Goal: Task Accomplishment & Management: Use online tool/utility

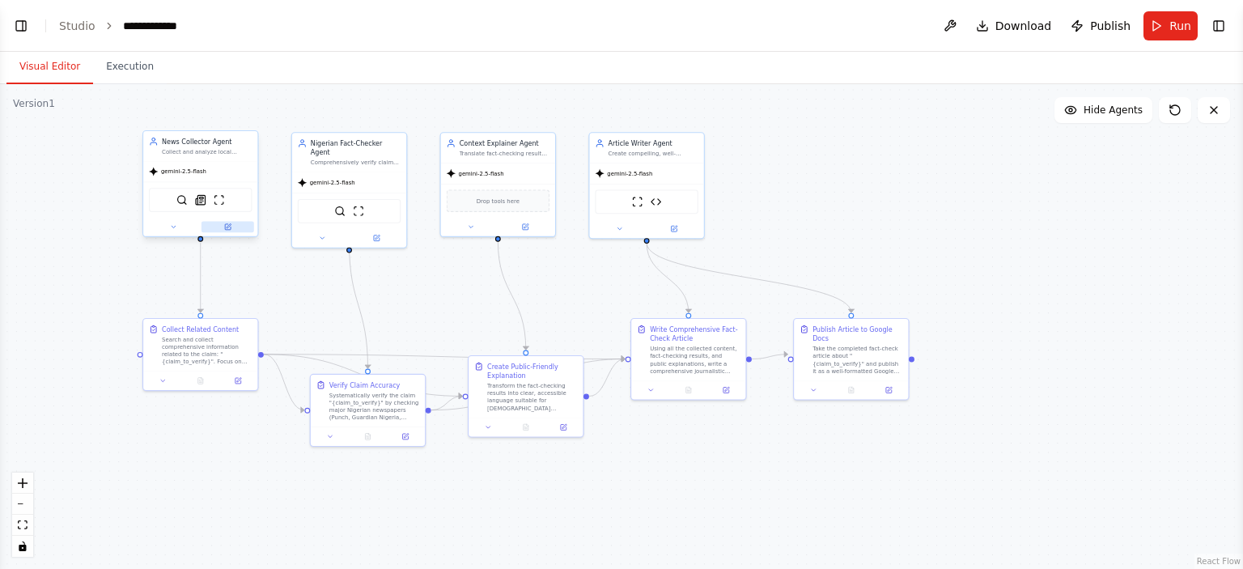
click at [230, 225] on icon at bounding box center [229, 226] width 4 height 4
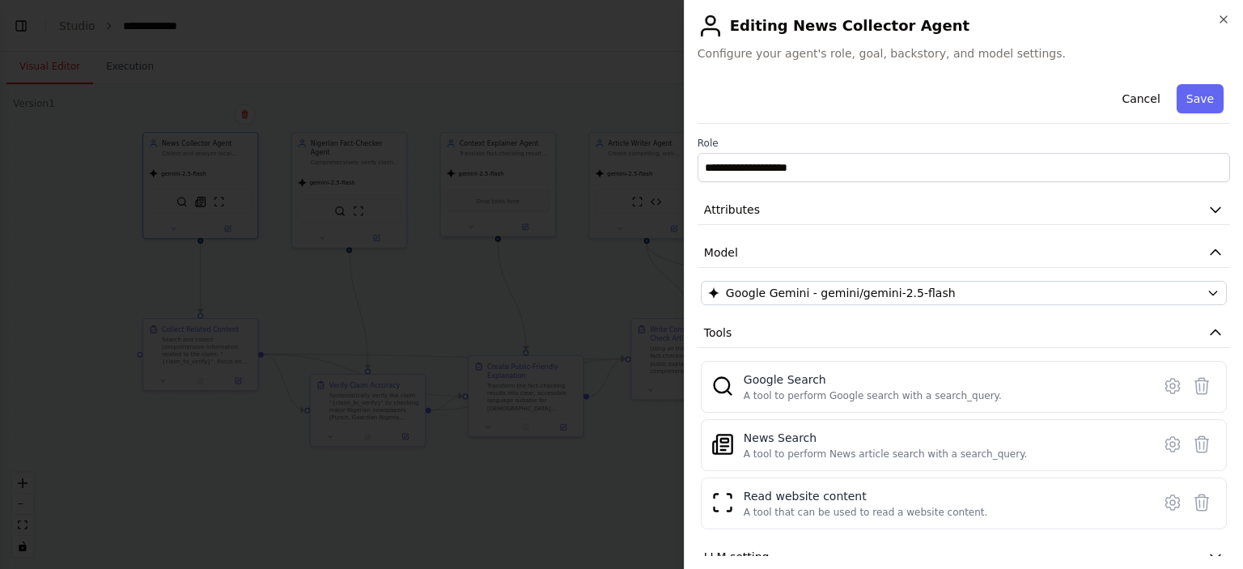
click at [563, 294] on div at bounding box center [621, 284] width 1243 height 569
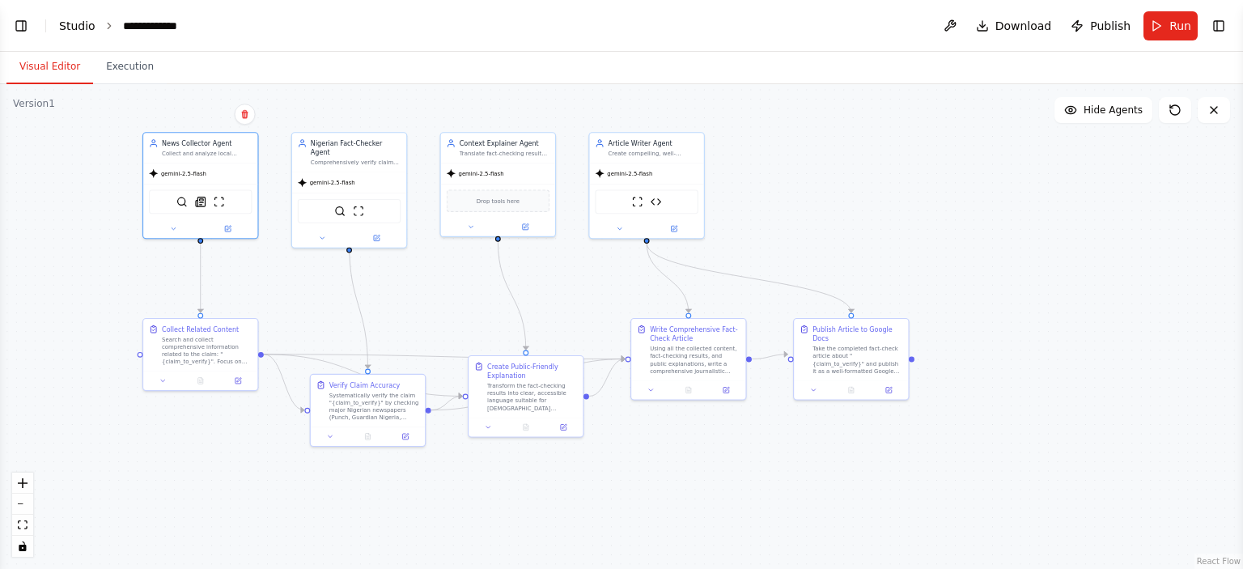
click at [81, 25] on link "Studio" at bounding box center [77, 25] width 36 height 13
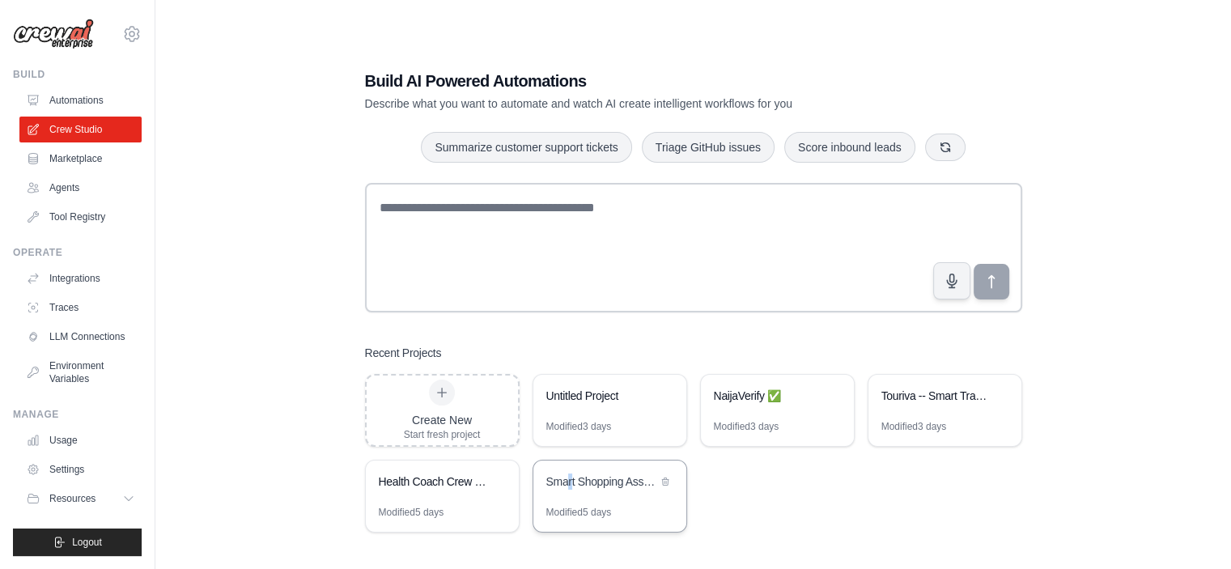
click at [570, 494] on div "Smart Shopping Assistant" at bounding box center [609, 482] width 153 height 45
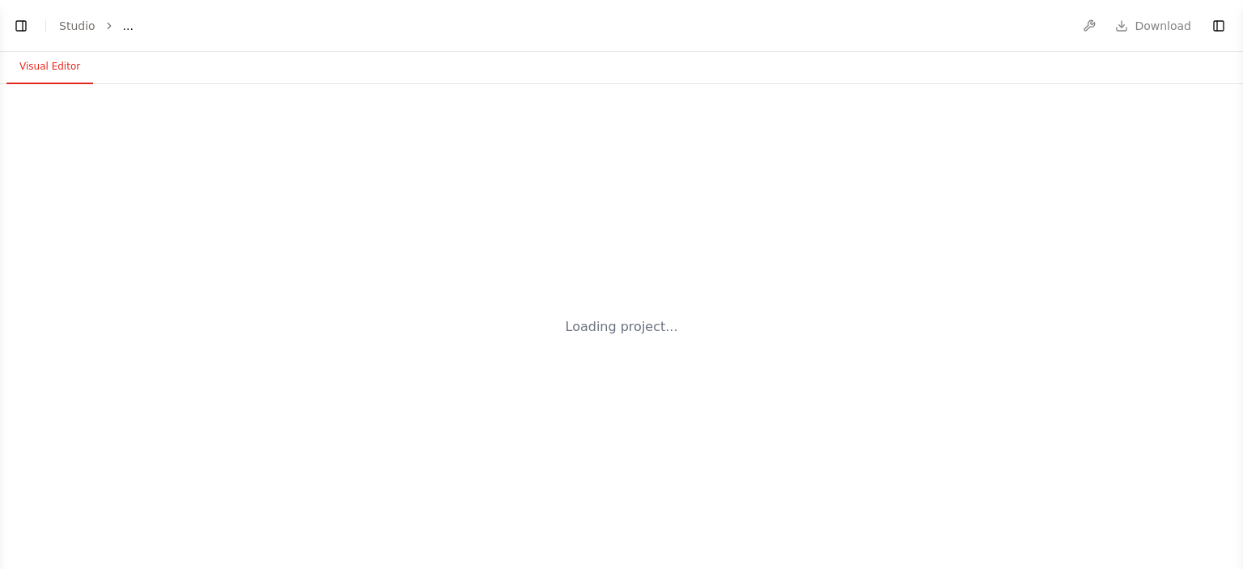
select select "****"
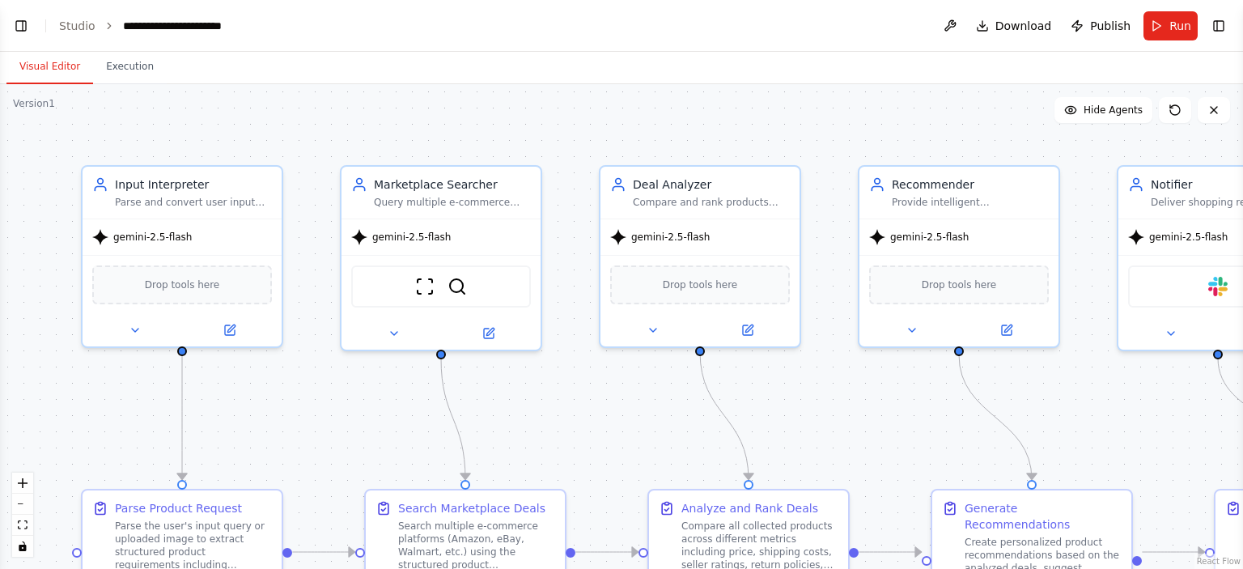
scroll to position [2963, 0]
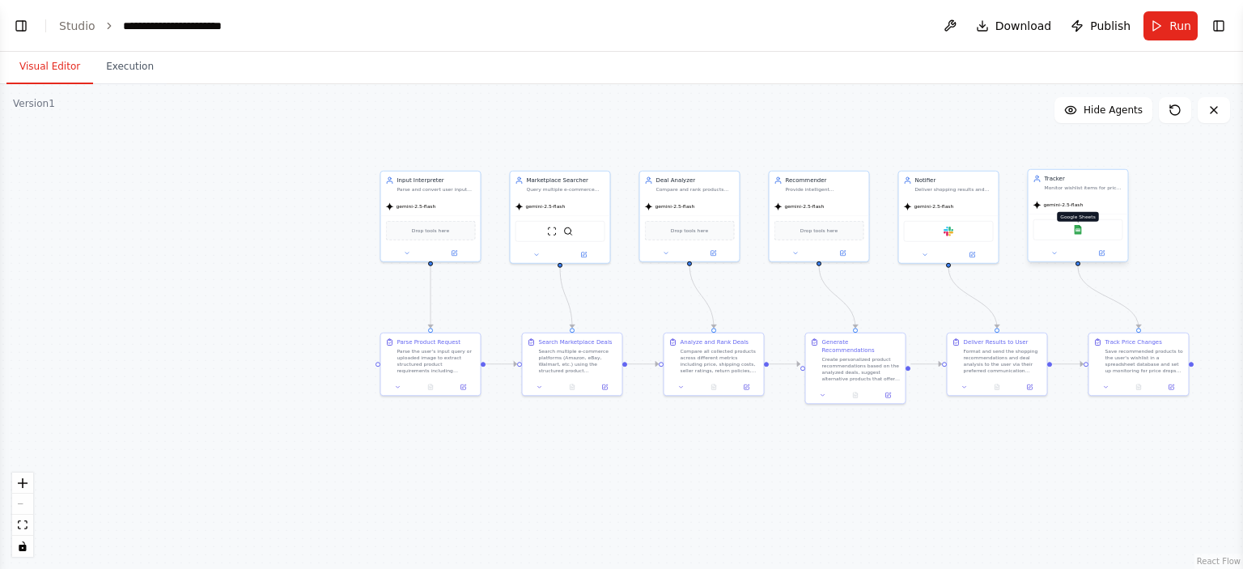
click at [1078, 232] on img at bounding box center [1078, 230] width 10 height 10
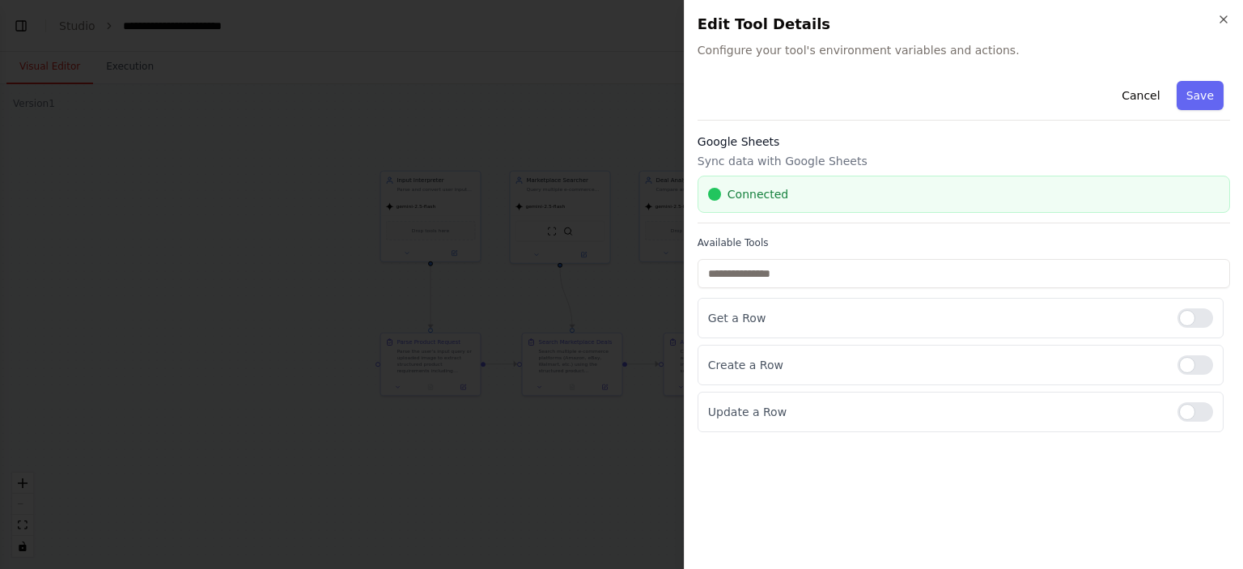
click at [534, 472] on div at bounding box center [621, 284] width 1243 height 569
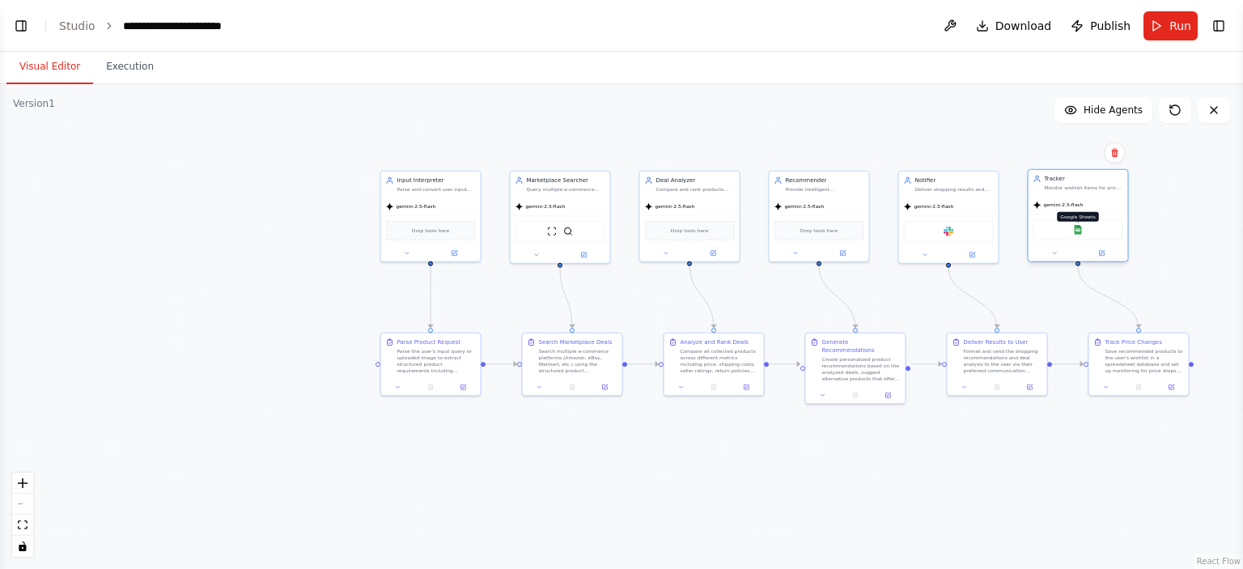
click at [1078, 229] on img at bounding box center [1078, 230] width 10 height 10
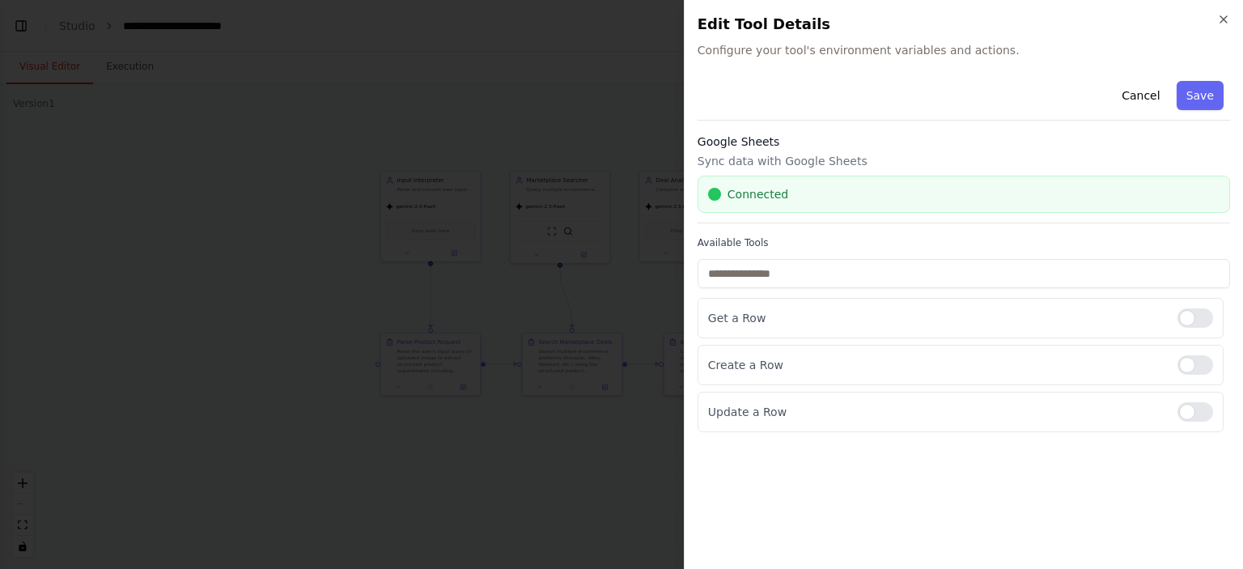
click at [487, 492] on div at bounding box center [621, 284] width 1243 height 569
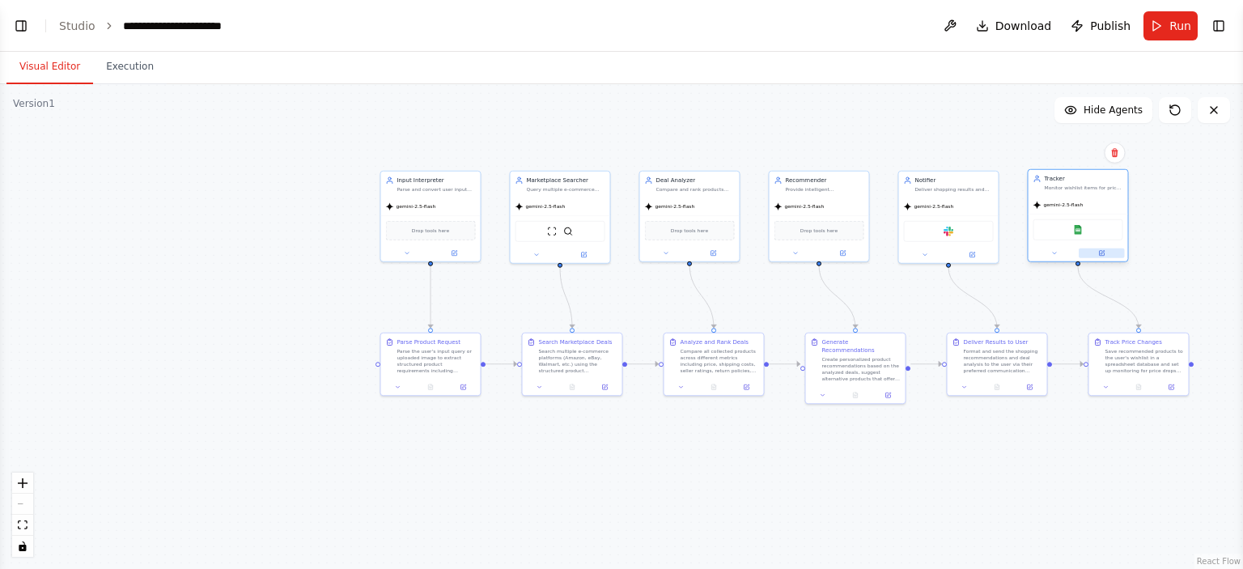
click at [1108, 255] on button at bounding box center [1102, 253] width 46 height 10
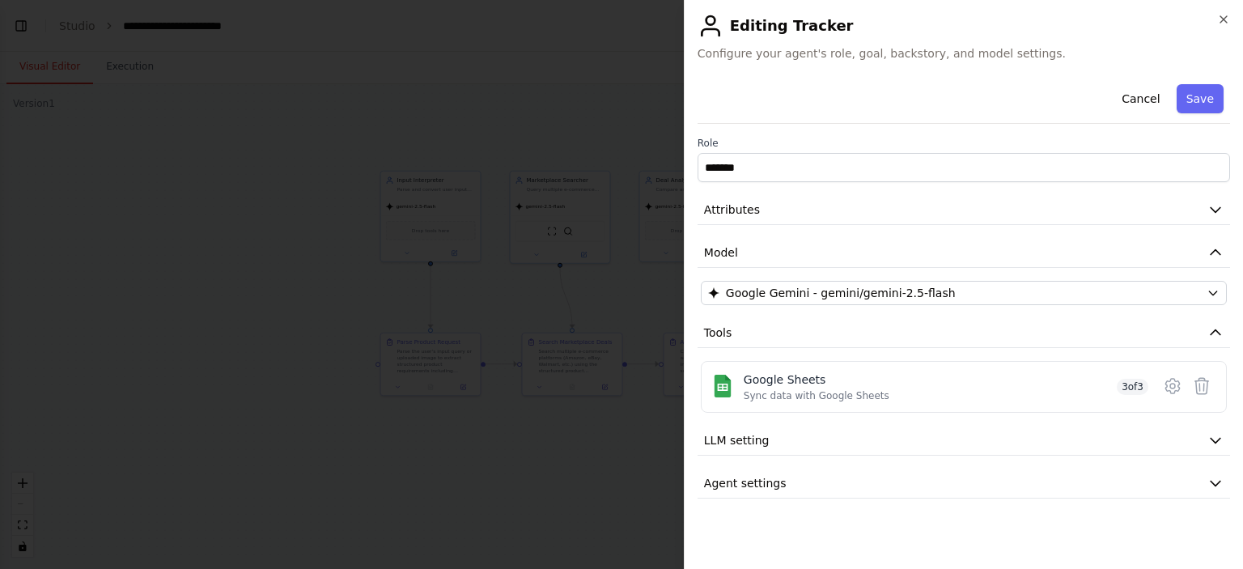
click at [511, 449] on div at bounding box center [621, 284] width 1243 height 569
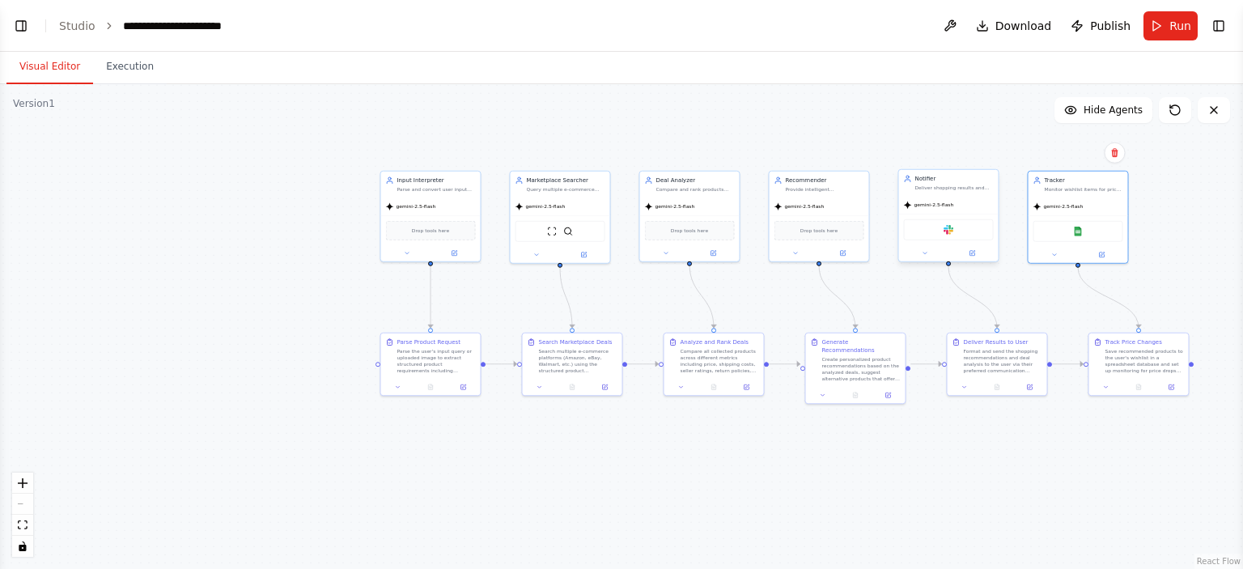
click at [945, 234] on div "Slack" at bounding box center [949, 229] width 90 height 21
click at [945, 229] on img at bounding box center [948, 230] width 10 height 10
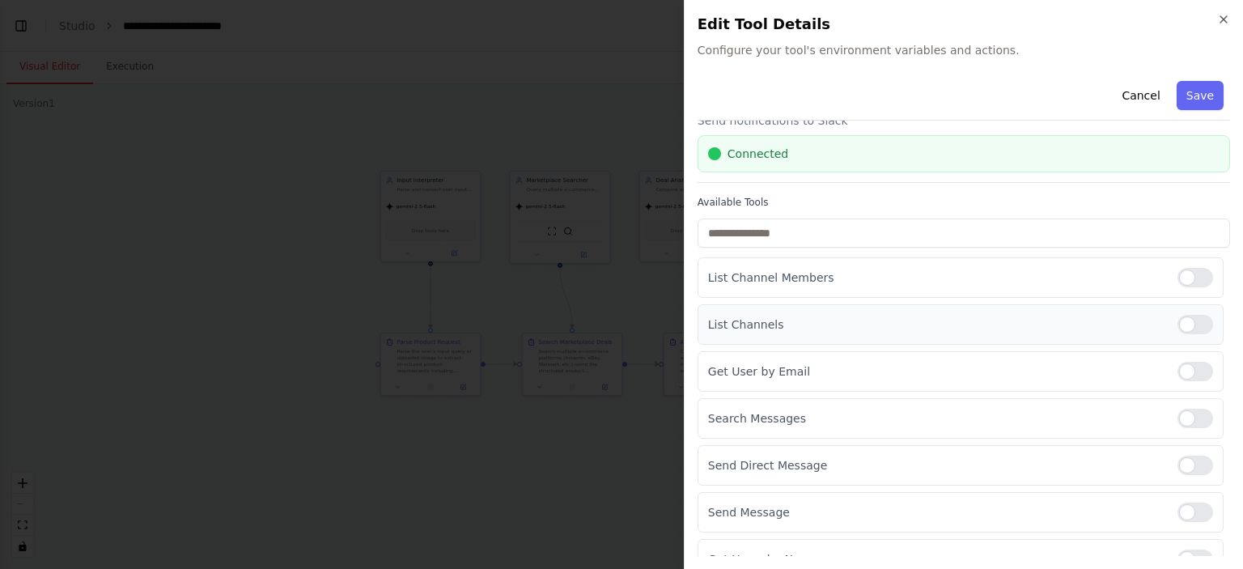
scroll to position [61, 0]
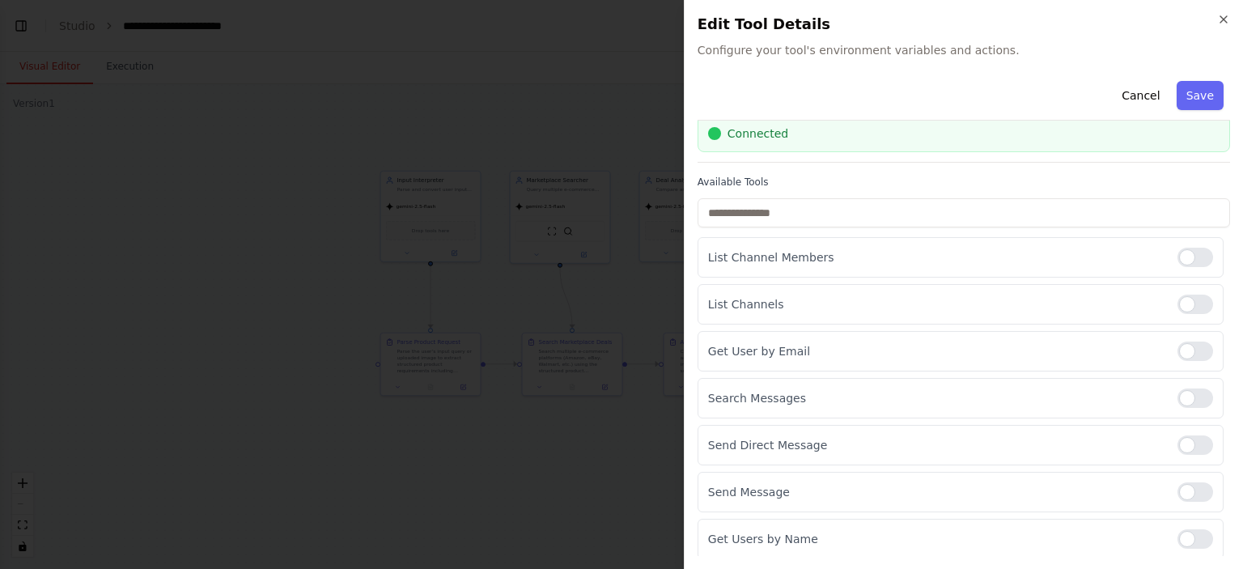
click at [515, 487] on div at bounding box center [621, 284] width 1243 height 569
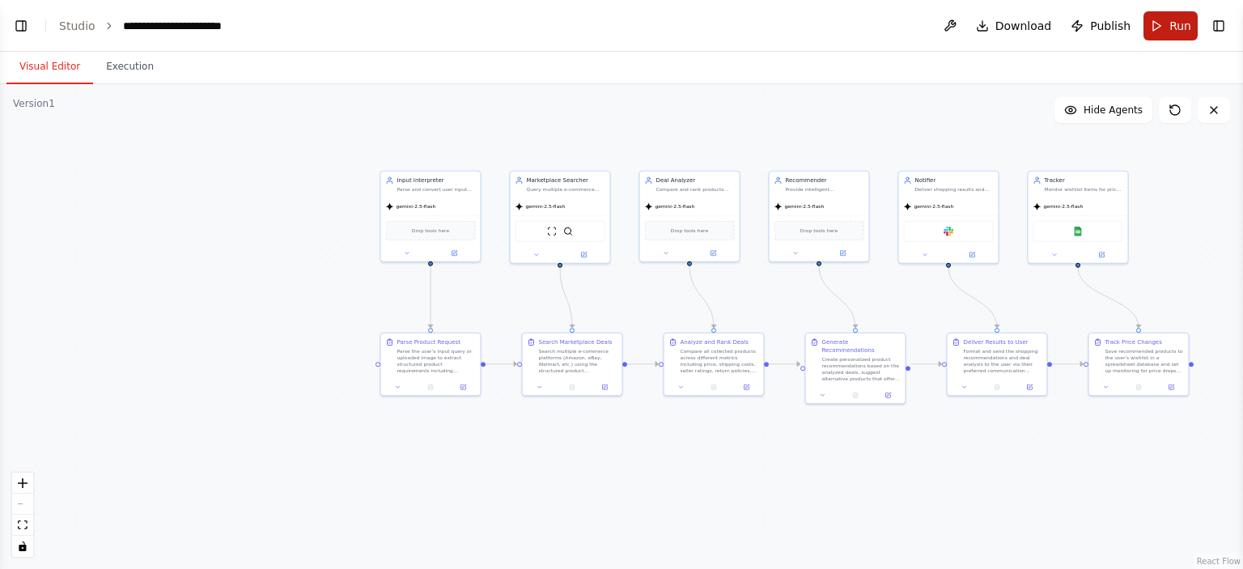
click at [1155, 28] on button "Run" at bounding box center [1170, 25] width 54 height 29
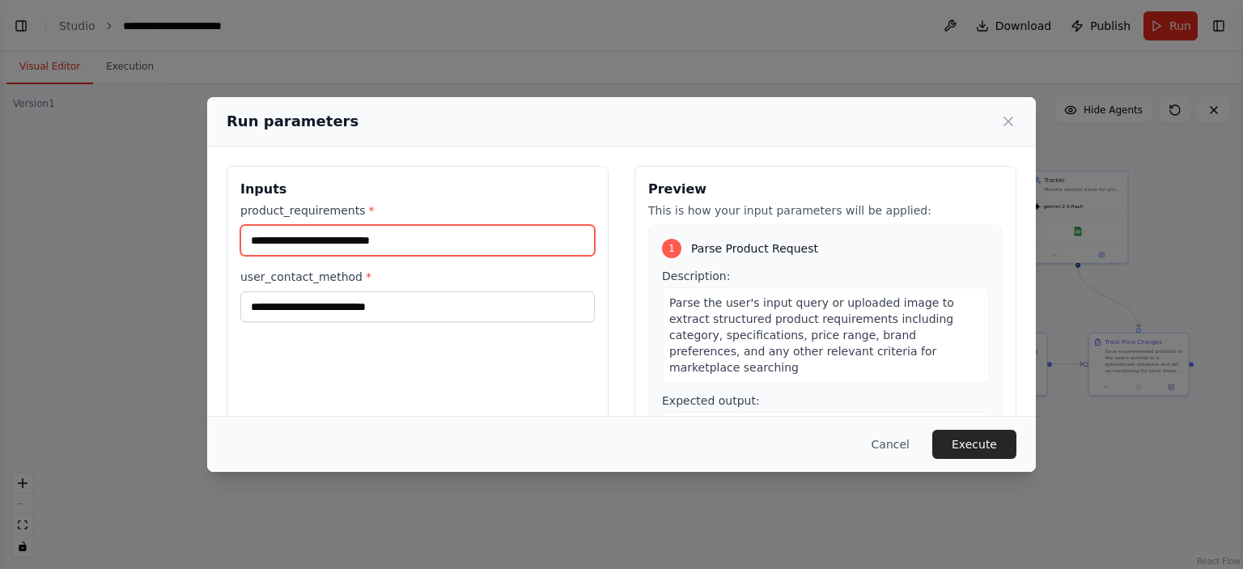
click at [435, 233] on input "product_requirements *" at bounding box center [417, 240] width 354 height 31
type input "*"
type input "*******"
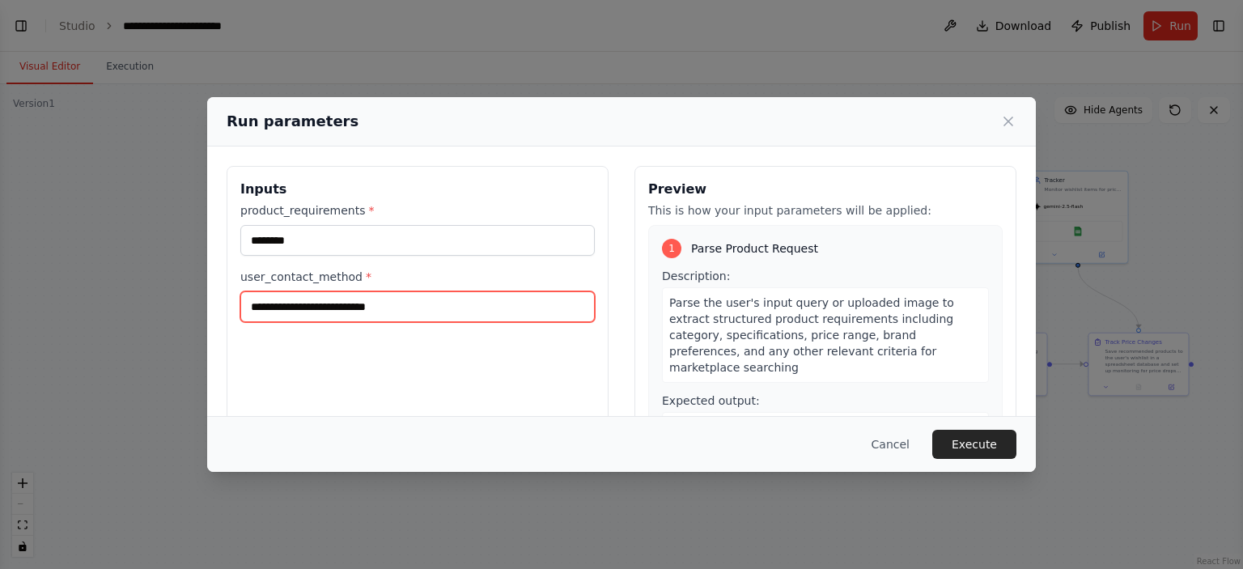
click at [372, 301] on input "user_contact_method *" at bounding box center [417, 306] width 354 height 31
type input "*****"
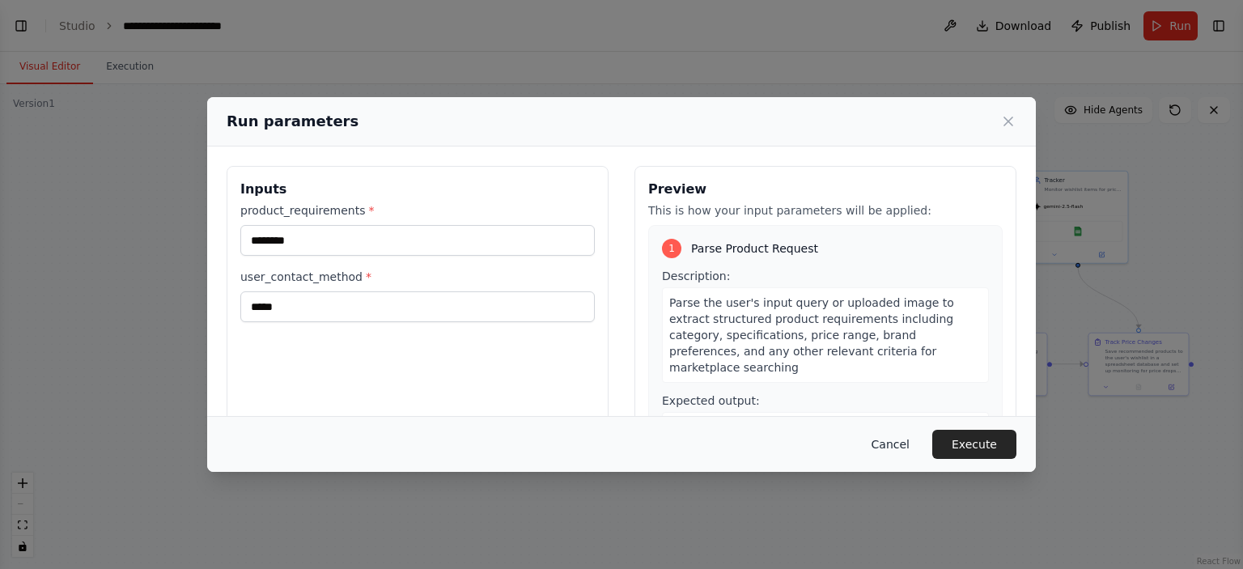
click at [891, 446] on button "Cancel" at bounding box center [890, 444] width 64 height 29
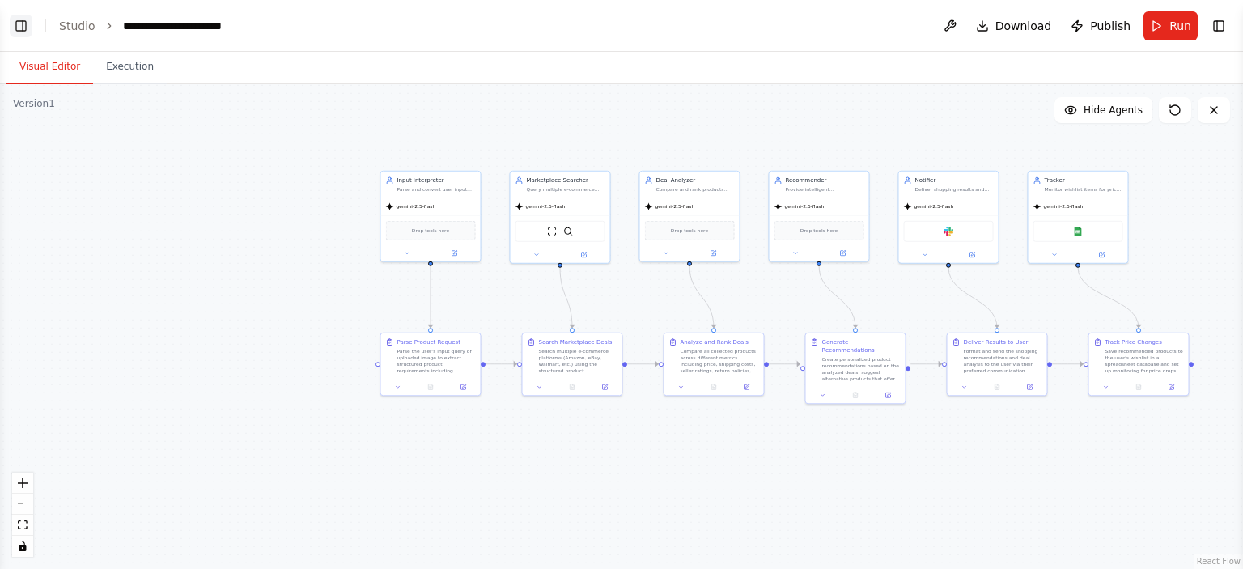
click at [27, 25] on button "Toggle Left Sidebar" at bounding box center [21, 26] width 23 height 23
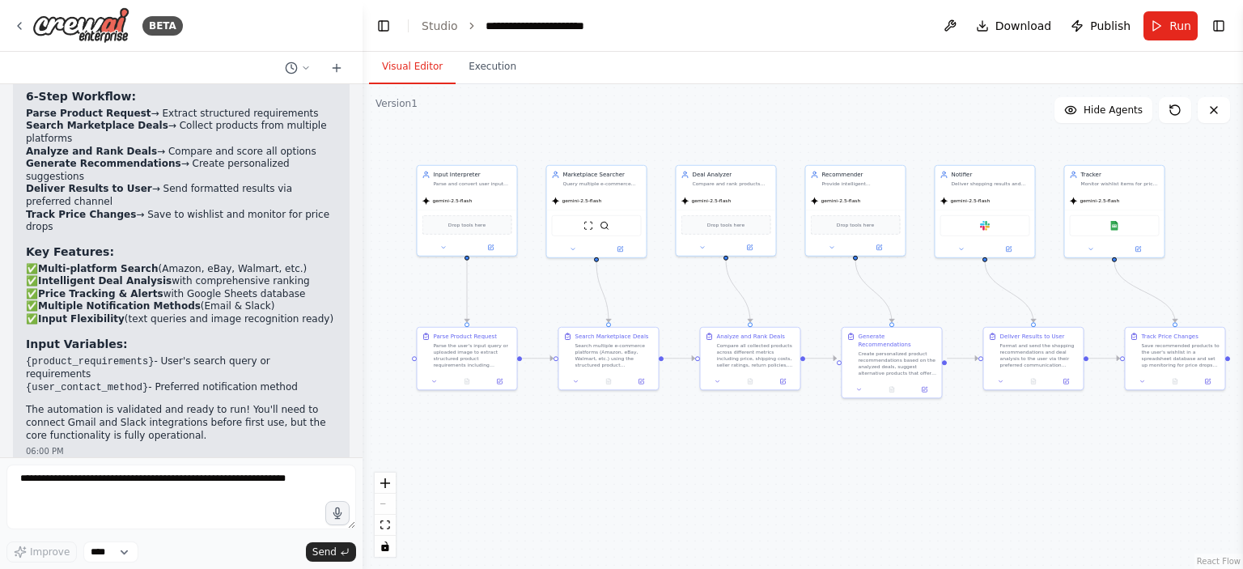
drag, startPoint x: 603, startPoint y: 255, endPoint x: 277, endPoint y: 249, distance: 326.1
click at [277, 249] on div "BETA Shopping Agent with CrewAI (Step-by-Step) 🔹 Agent 1: Input Interpreter Rol…" at bounding box center [621, 284] width 1243 height 569
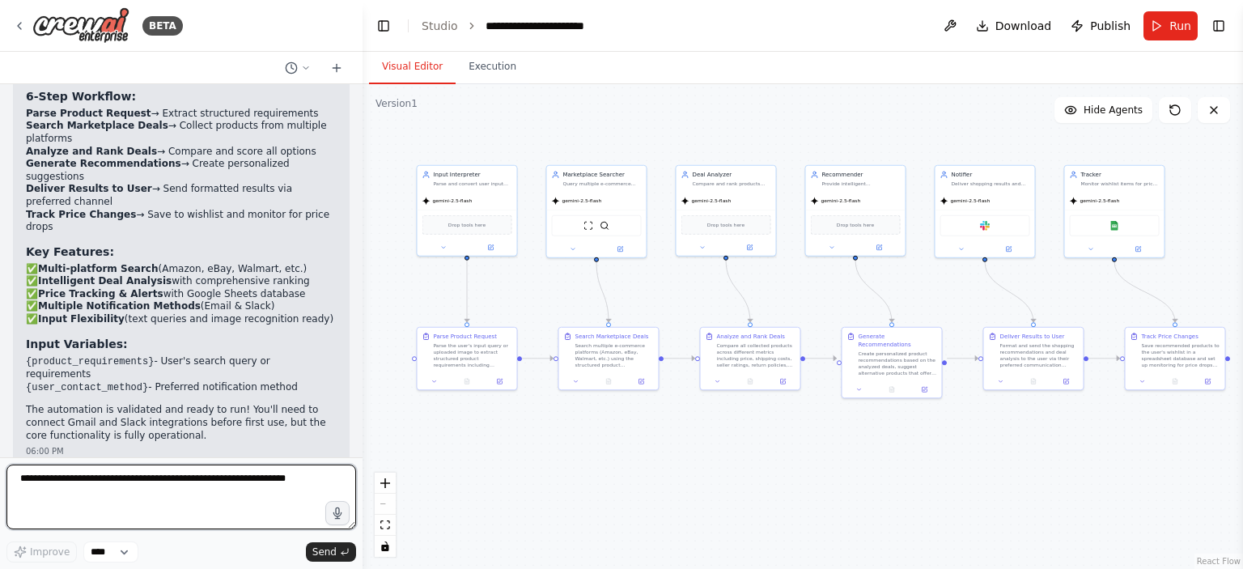
click at [142, 481] on textarea at bounding box center [181, 496] width 350 height 65
type textarea "*"
type textarea "**********"
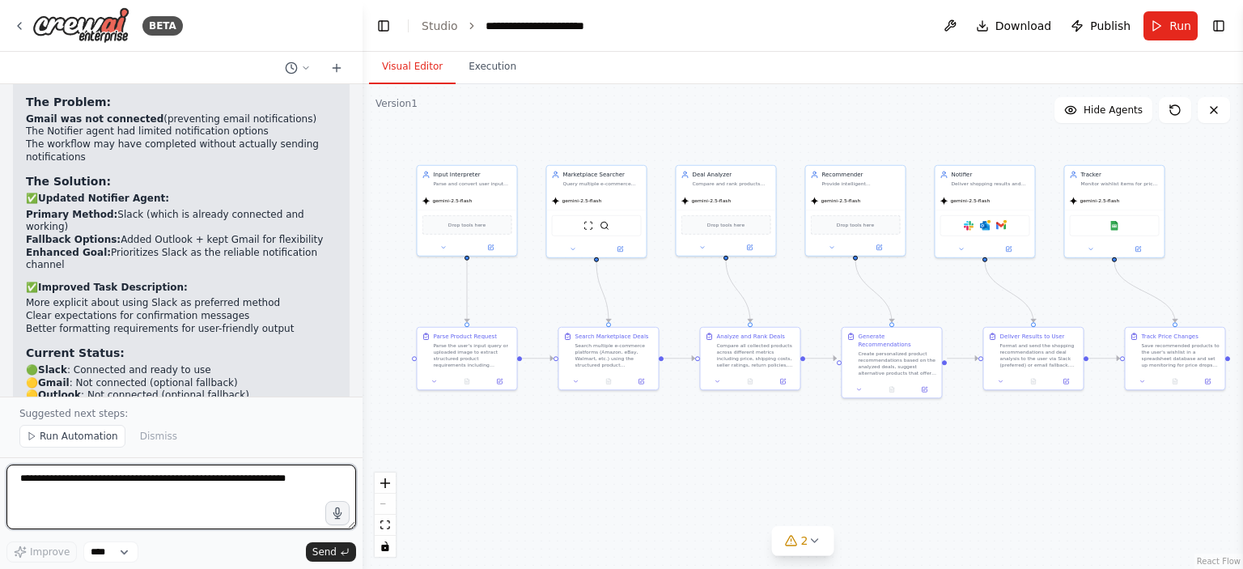
scroll to position [4292, 0]
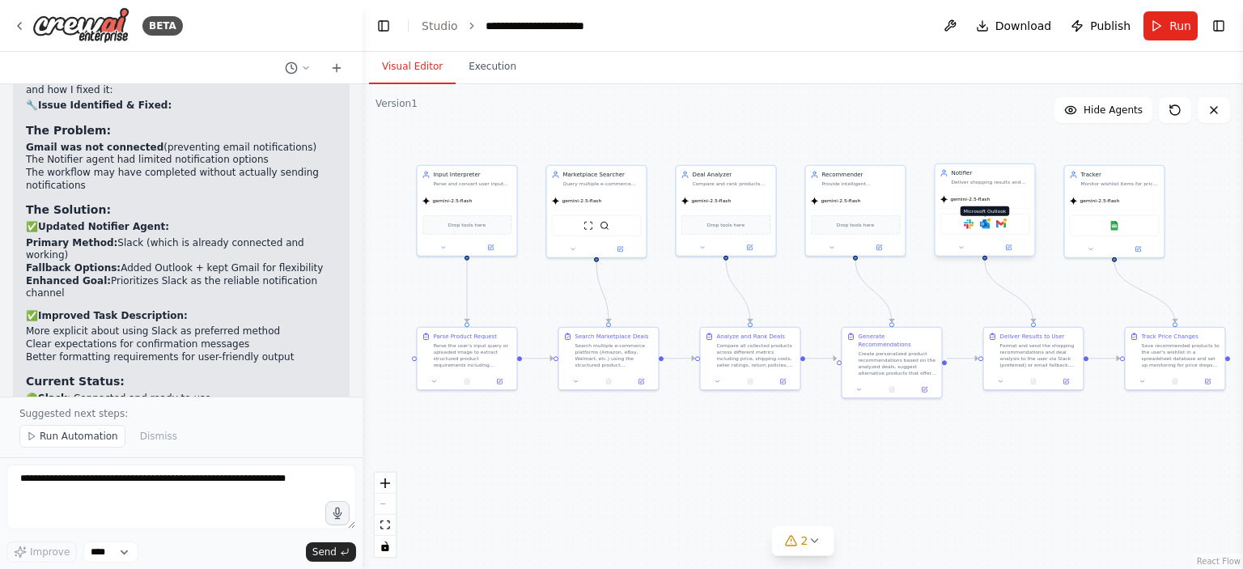
click at [988, 218] on div at bounding box center [988, 220] width 5 height 5
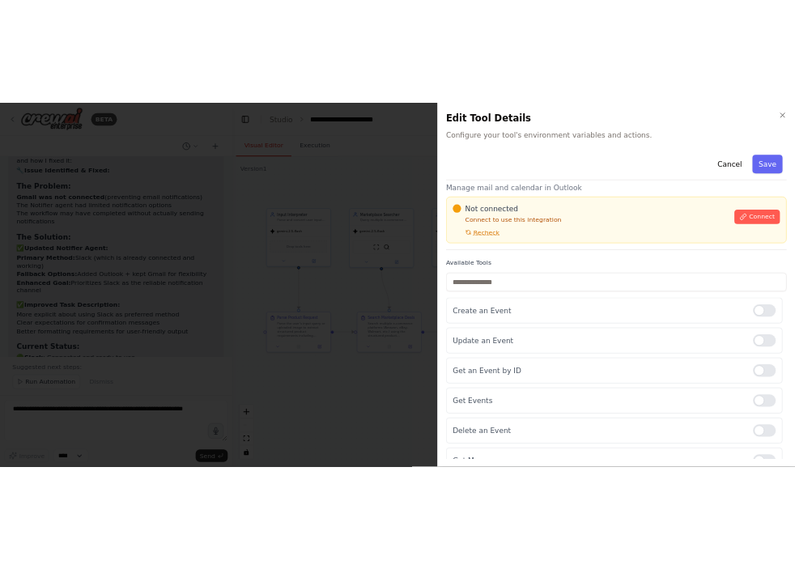
scroll to position [0, 0]
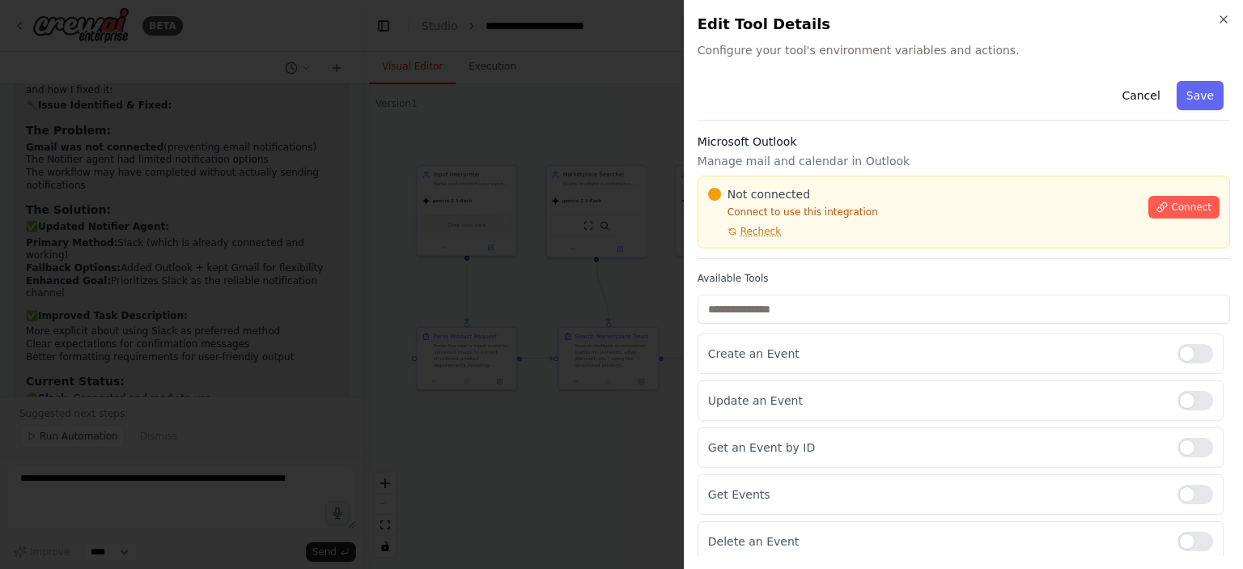
click at [608, 128] on div at bounding box center [621, 284] width 1243 height 569
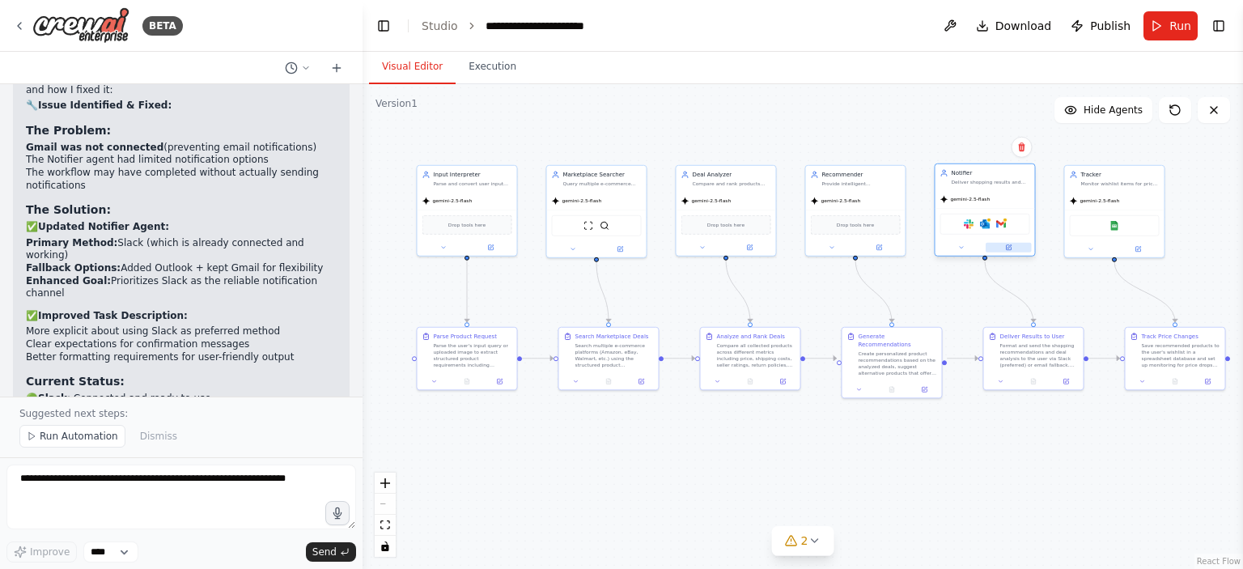
click at [1014, 244] on button at bounding box center [1008, 248] width 46 height 10
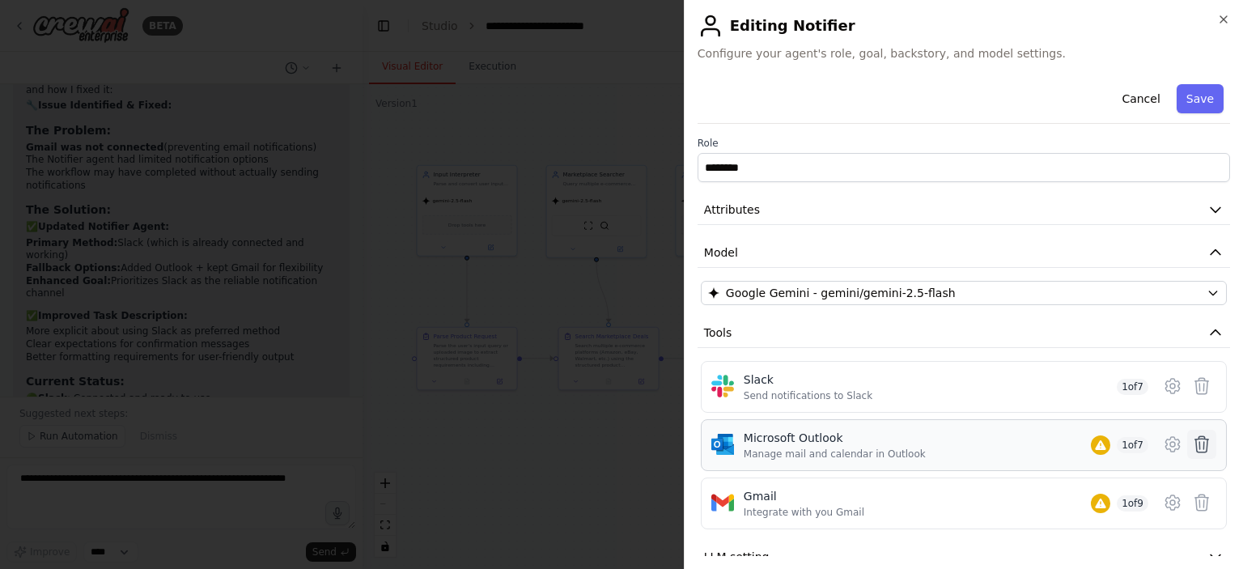
click at [1192, 439] on icon at bounding box center [1201, 443] width 19 height 19
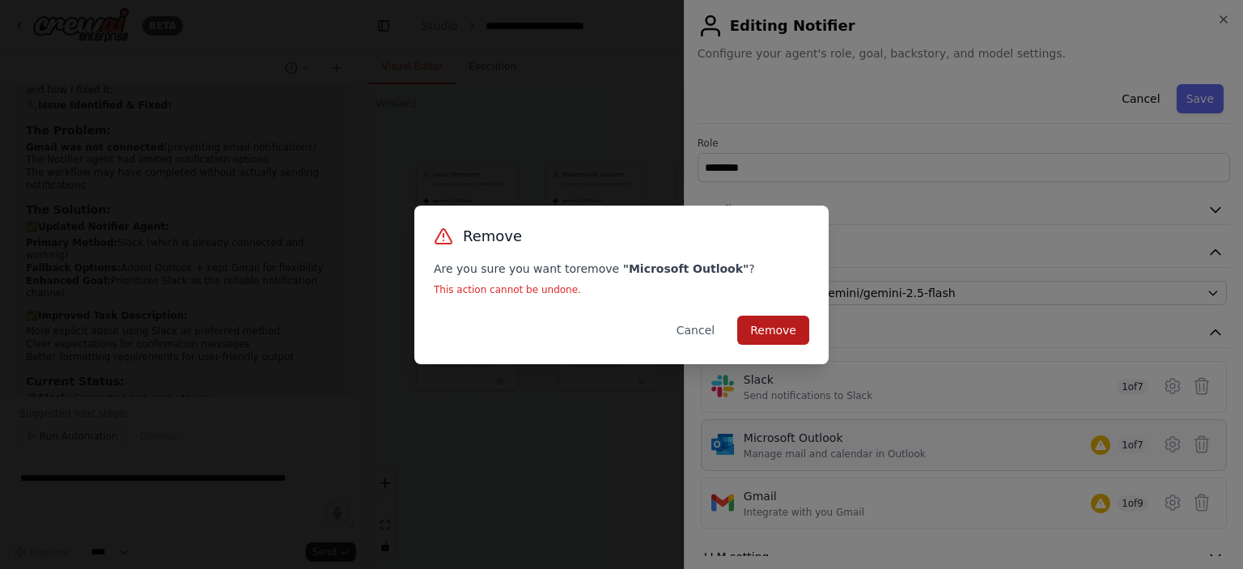
click at [786, 328] on button "Remove" at bounding box center [773, 330] width 72 height 29
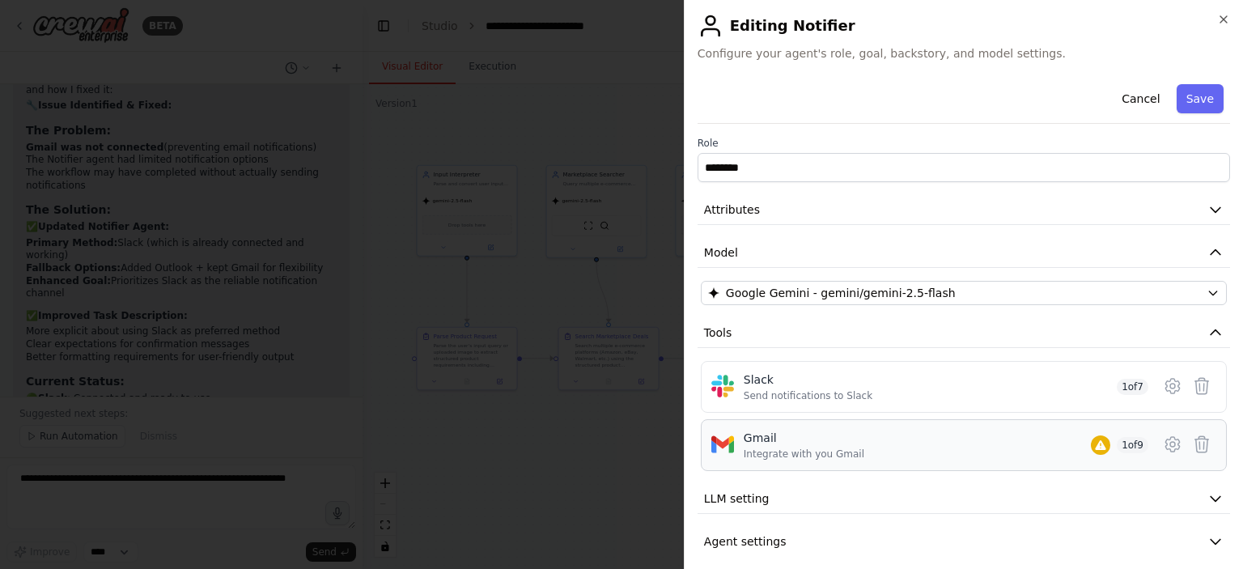
click at [902, 447] on div "Gmail Integrate with you Gmail 1 of 9" at bounding box center [946, 445] width 405 height 31
click at [845, 447] on div "Integrate with you Gmail" at bounding box center [804, 453] width 121 height 13
click at [532, 442] on div at bounding box center [621, 284] width 1243 height 569
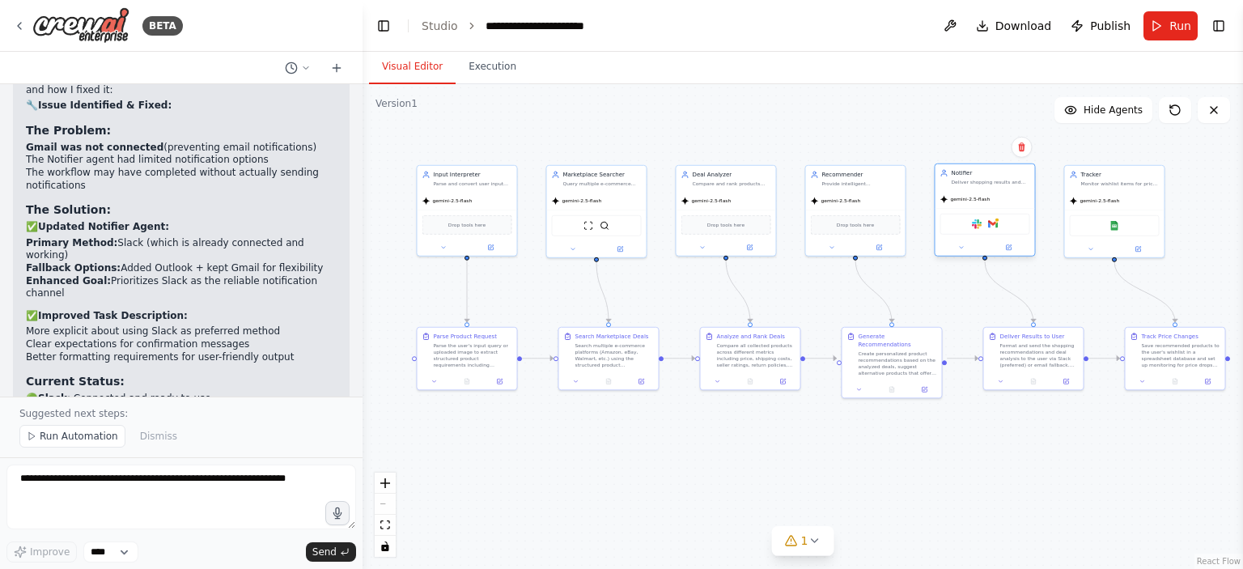
click at [998, 226] on div "Slack Gmail" at bounding box center [985, 224] width 90 height 21
click at [994, 227] on img at bounding box center [993, 224] width 10 height 10
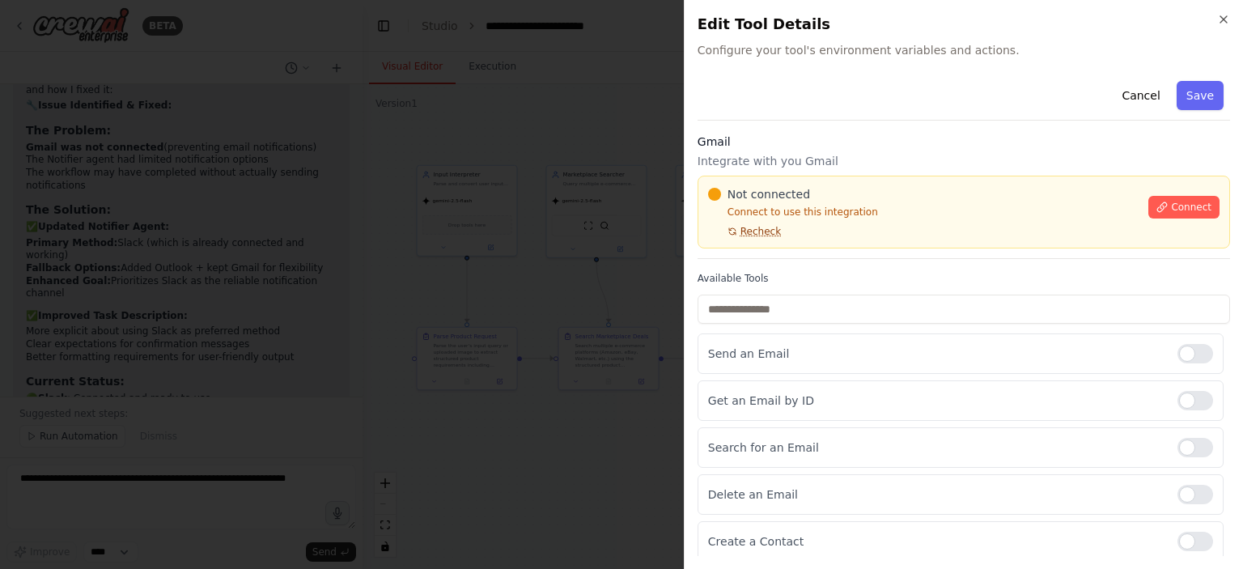
click at [751, 231] on span "Recheck" at bounding box center [760, 231] width 40 height 13
click at [1181, 206] on span "Connect" at bounding box center [1191, 207] width 40 height 13
click at [1169, 198] on button "Connect" at bounding box center [1183, 207] width 71 height 23
click at [1172, 202] on span "Connect" at bounding box center [1191, 207] width 40 height 13
click at [770, 158] on p "Integrate with you Gmail" at bounding box center [963, 161] width 532 height 16
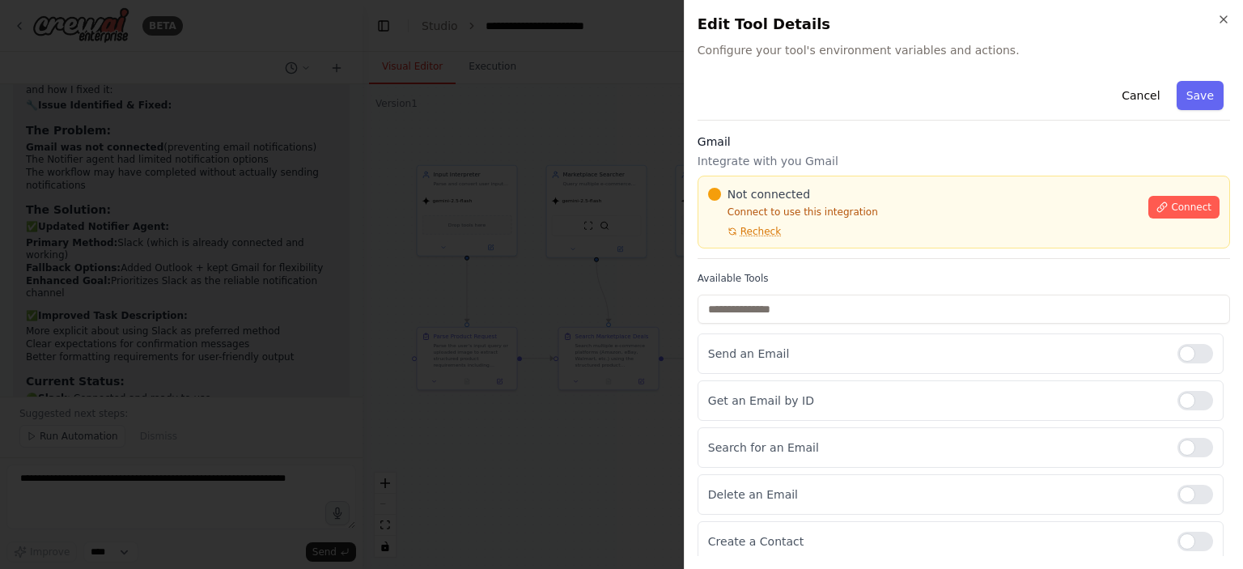
click at [773, 153] on p "Integrate with you Gmail" at bounding box center [963, 161] width 532 height 16
click at [785, 150] on div "Gmail Integrate with you Gmail Not connected Connect to use this integration Re…" at bounding box center [963, 196] width 532 height 125
click at [492, 223] on div at bounding box center [621, 284] width 1243 height 569
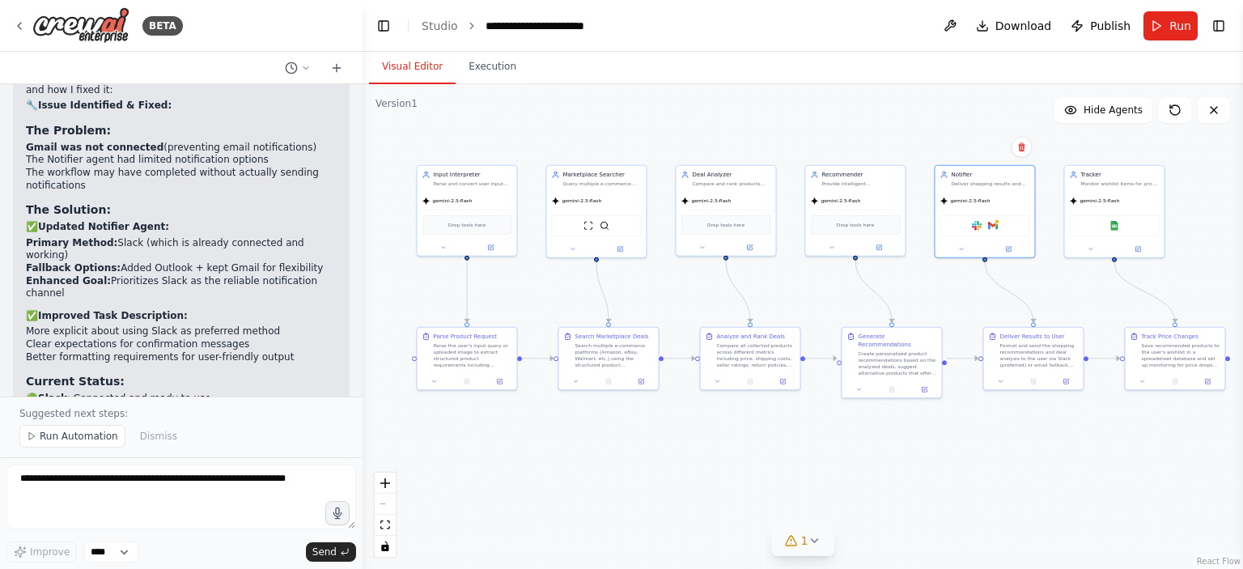
click at [813, 537] on icon at bounding box center [813, 540] width 13 height 13
click at [505, 430] on div ".deletable-edge-delete-btn { width: 20px; height: 20px; border: 0px solid #ffff…" at bounding box center [802, 326] width 880 height 485
click at [811, 462] on button "1" at bounding box center [803, 467] width 370 height 30
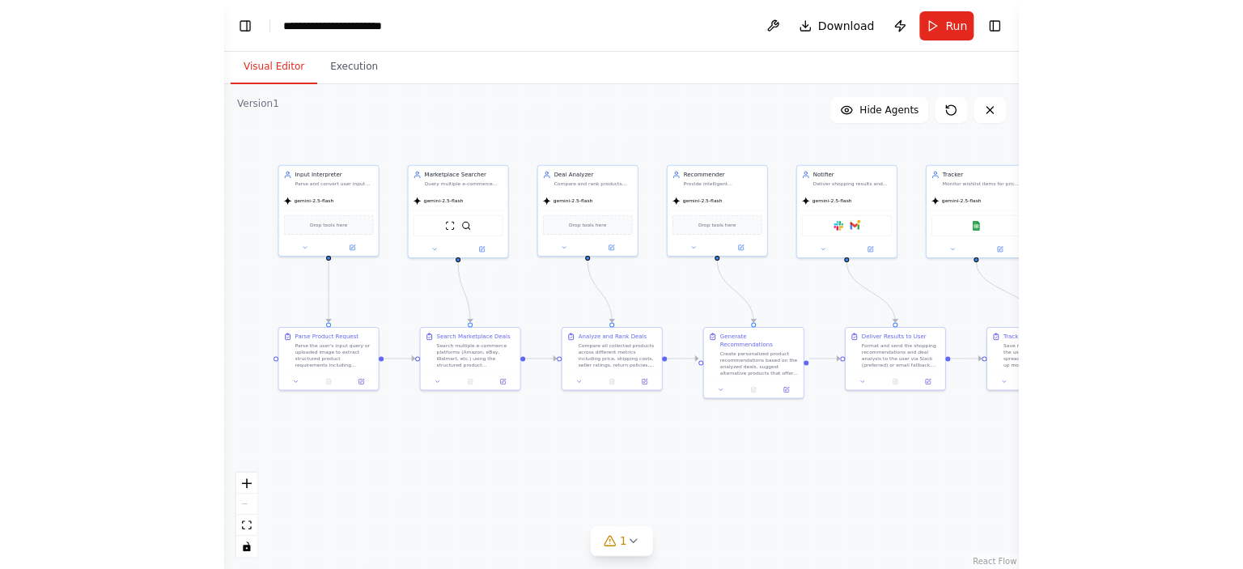
scroll to position [4393, 0]
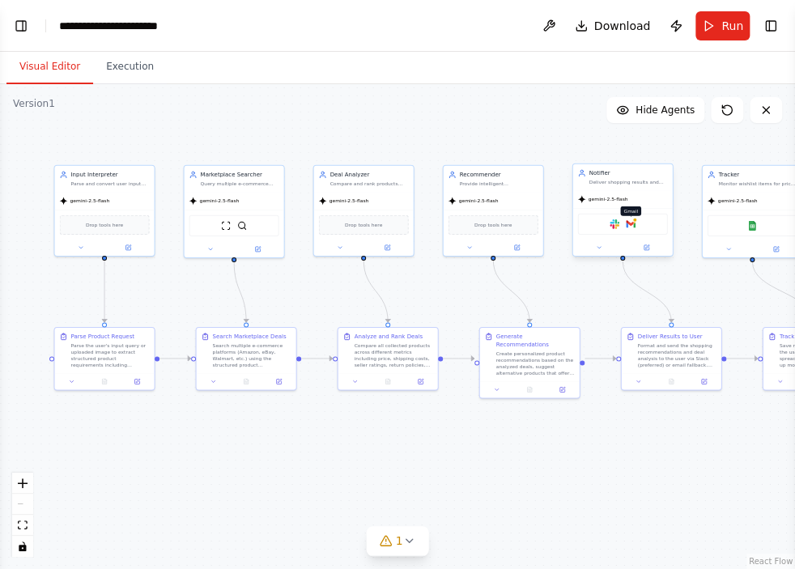
click at [625, 225] on div "Slack Gmail" at bounding box center [623, 224] width 90 height 21
click at [634, 227] on img at bounding box center [630, 224] width 10 height 10
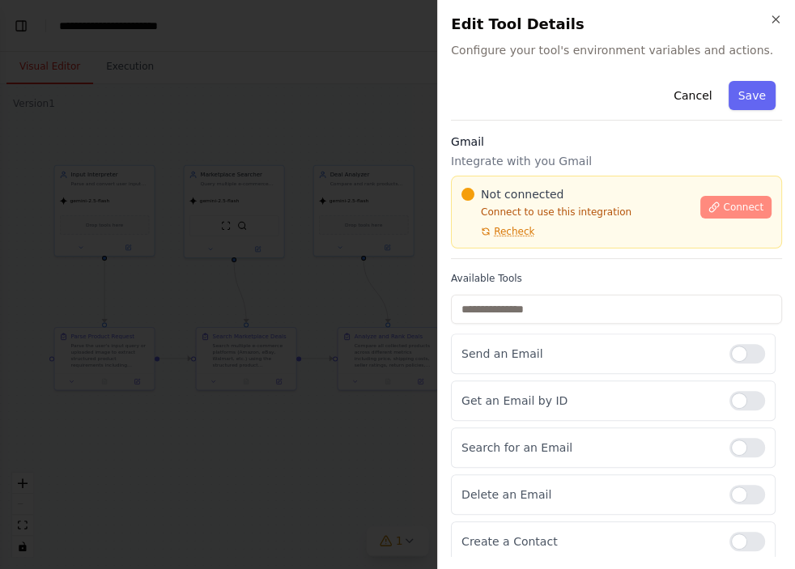
click at [727, 202] on span "Connect" at bounding box center [743, 207] width 40 height 13
click at [553, 151] on div "Gmail Integrate with you Gmail Not connected Connect to use this integration Re…" at bounding box center [616, 196] width 331 height 125
click at [516, 172] on div "Gmail Integrate with you Gmail Not connected Connect to use this integration Re…" at bounding box center [616, 196] width 331 height 125
click at [594, 158] on p "Integrate with you Gmail" at bounding box center [616, 161] width 331 height 16
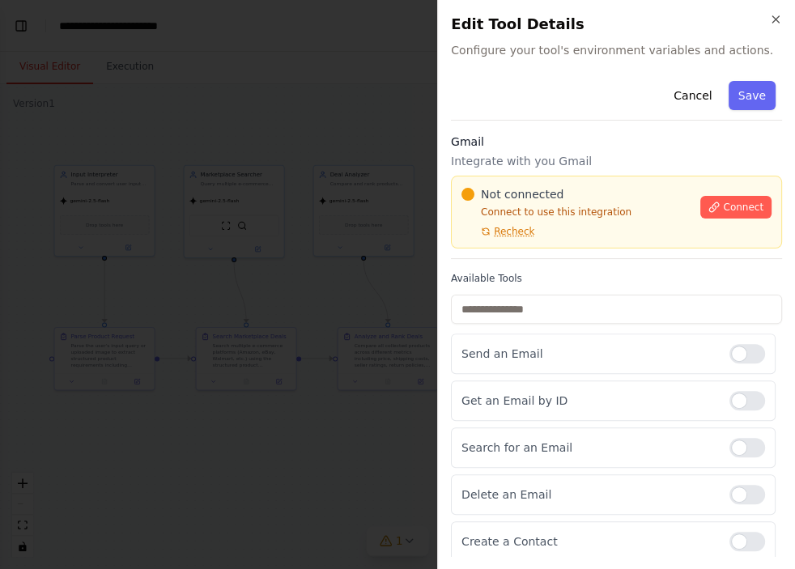
click at [262, 232] on div at bounding box center [397, 284] width 795 height 569
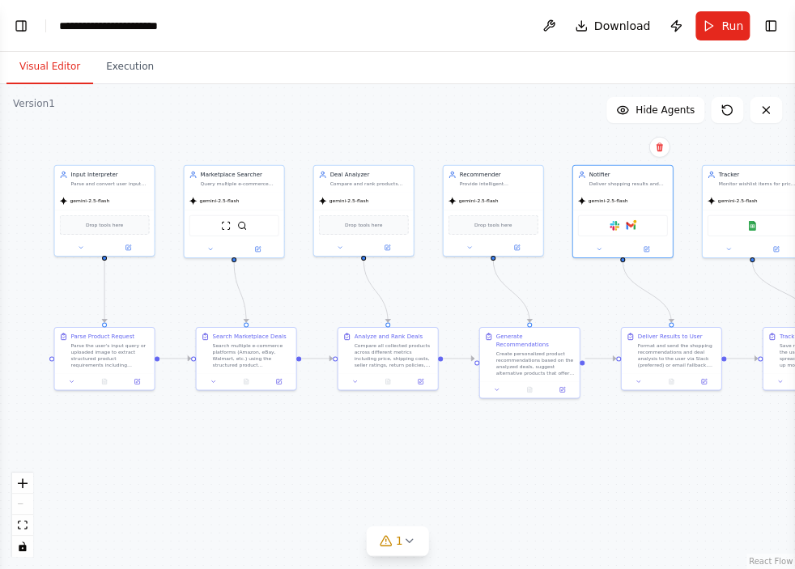
click at [677, 278] on div ".deletable-edge-delete-btn { width: 20px; height: 20px; border: 0px solid #ffff…" at bounding box center [397, 326] width 795 height 485
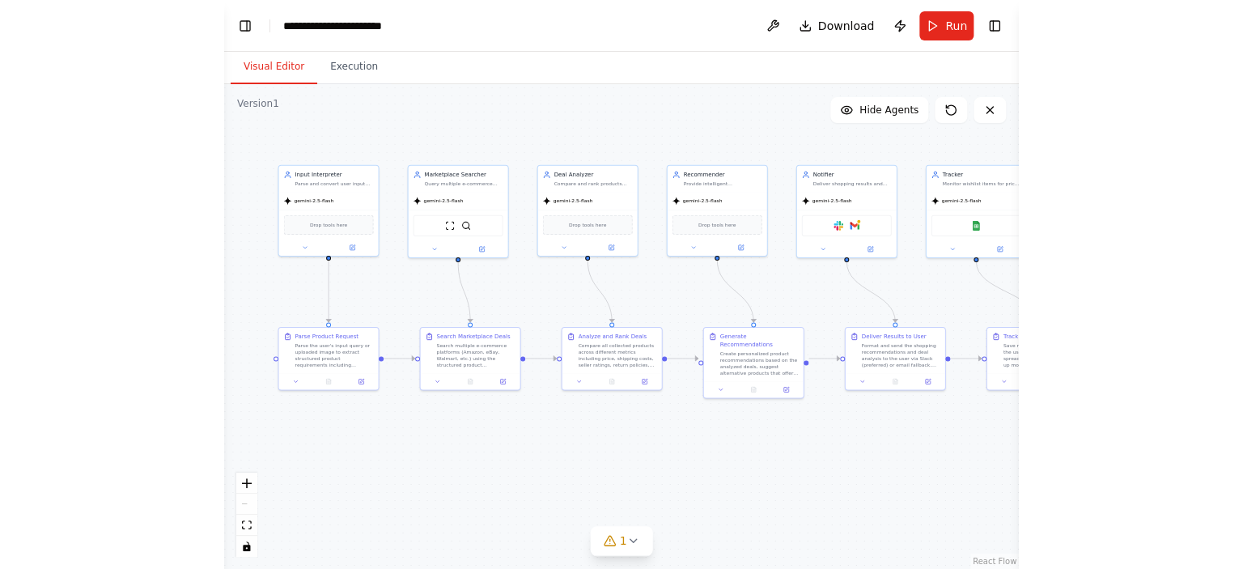
scroll to position [4292, 0]
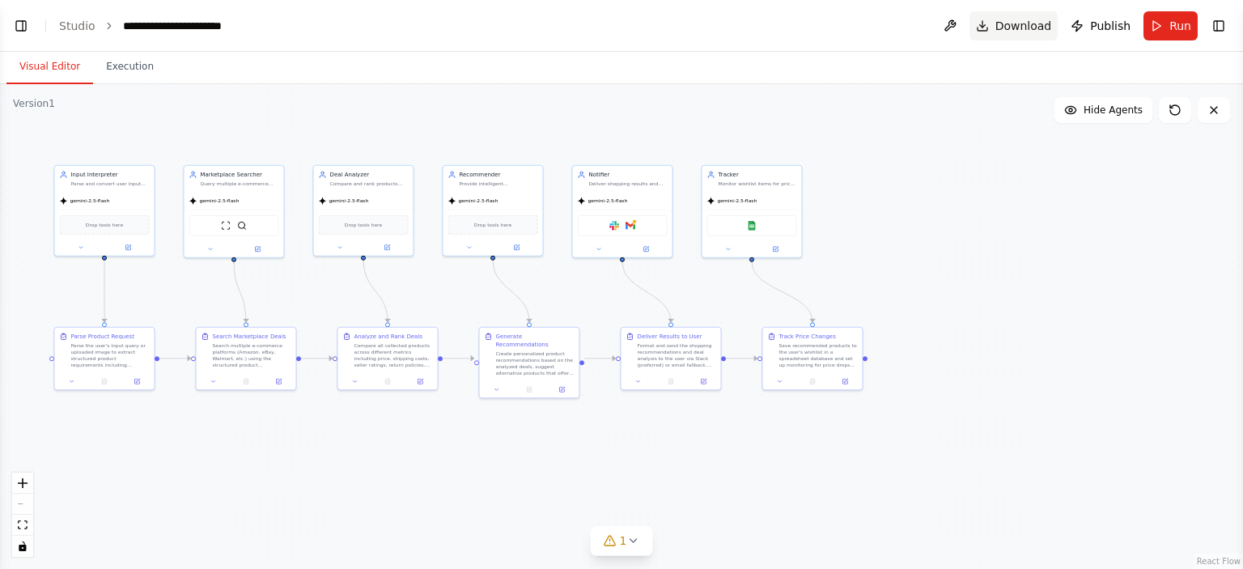
click at [1018, 28] on span "Download" at bounding box center [1023, 26] width 57 height 16
click at [612, 226] on img at bounding box center [614, 224] width 10 height 10
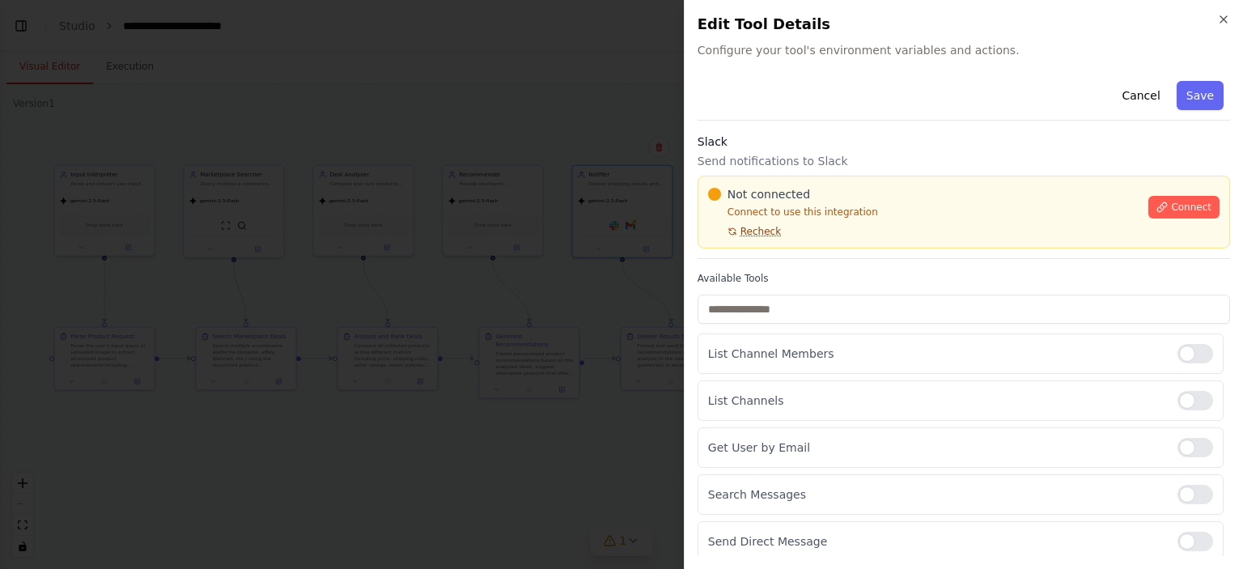
click at [744, 232] on span "Recheck" at bounding box center [760, 231] width 40 height 13
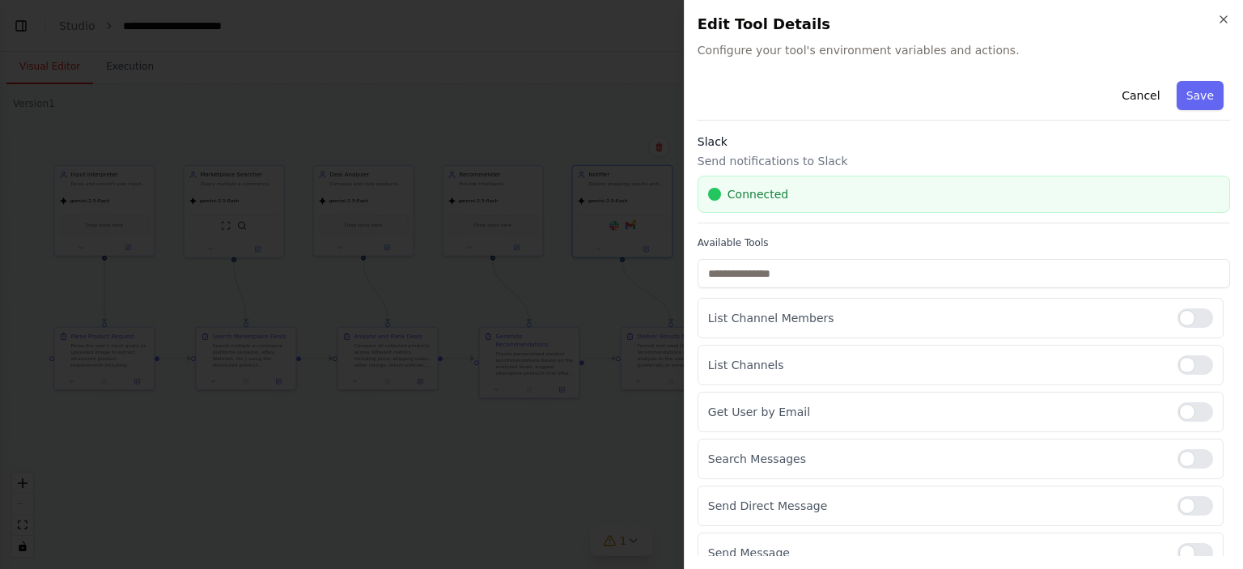
click at [560, 88] on div at bounding box center [621, 284] width 1243 height 569
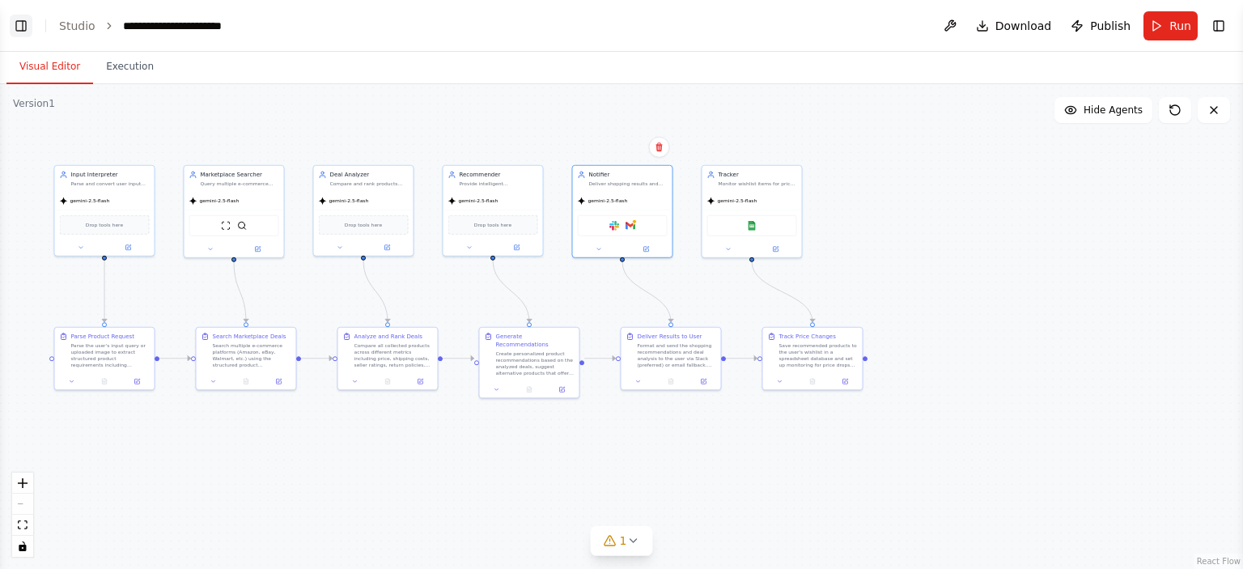
click at [21, 31] on button "Toggle Left Sidebar" at bounding box center [21, 26] width 23 height 23
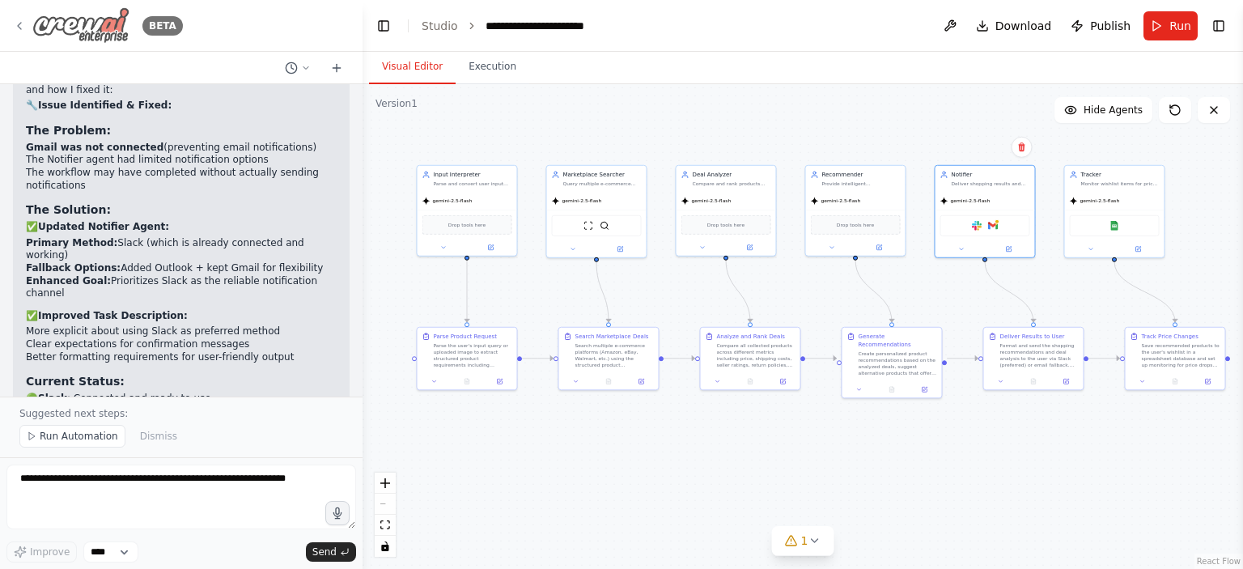
click at [25, 26] on icon at bounding box center [19, 25] width 13 height 13
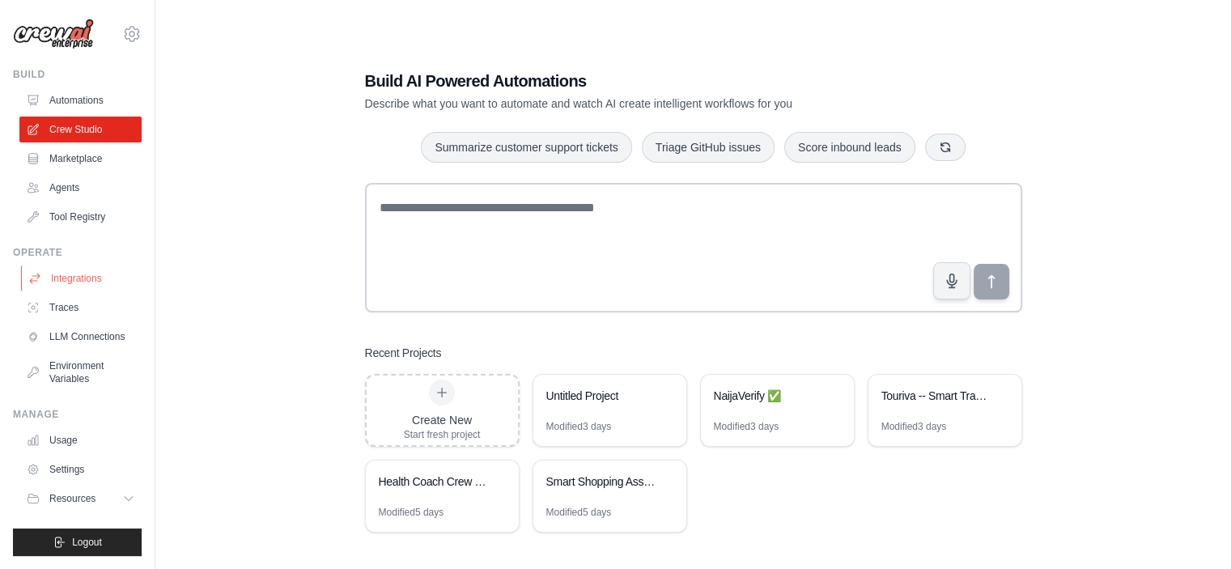
click at [63, 272] on link "Integrations" at bounding box center [82, 278] width 122 height 26
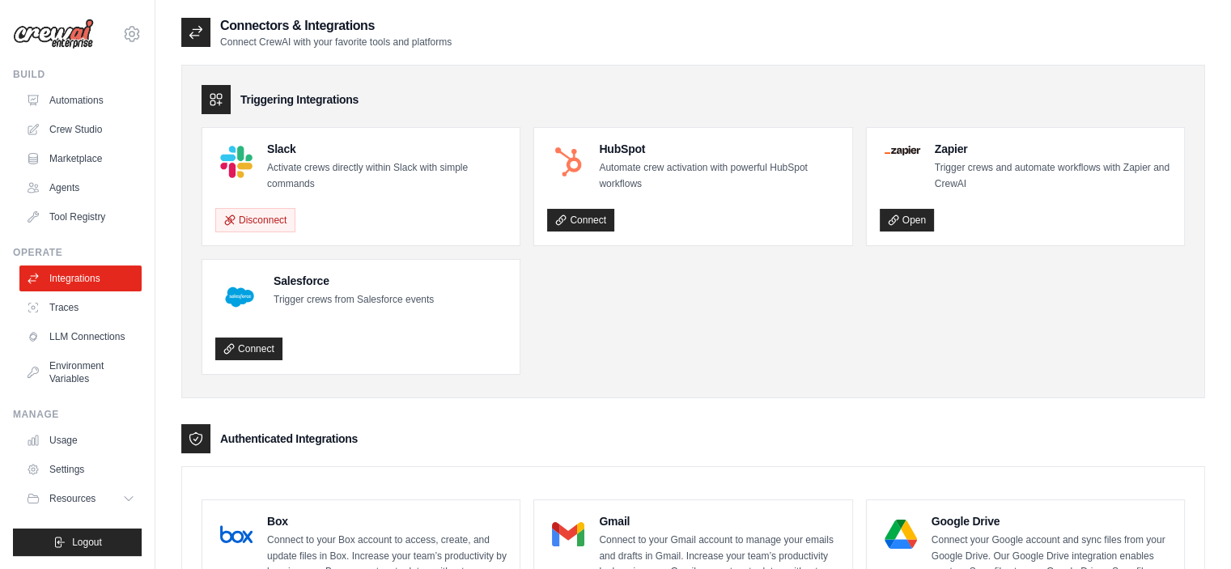
click at [307, 170] on p "Activate crews directly within Slack with simple commands" at bounding box center [386, 176] width 239 height 32
click at [269, 152] on h4 "Slack" at bounding box center [386, 149] width 239 height 16
click at [431, 239] on div "Slack Activate crews directly within Slack with simple commands Disconnect" at bounding box center [360, 186] width 317 height 117
click at [84, 336] on link "LLM Connections" at bounding box center [82, 337] width 122 height 26
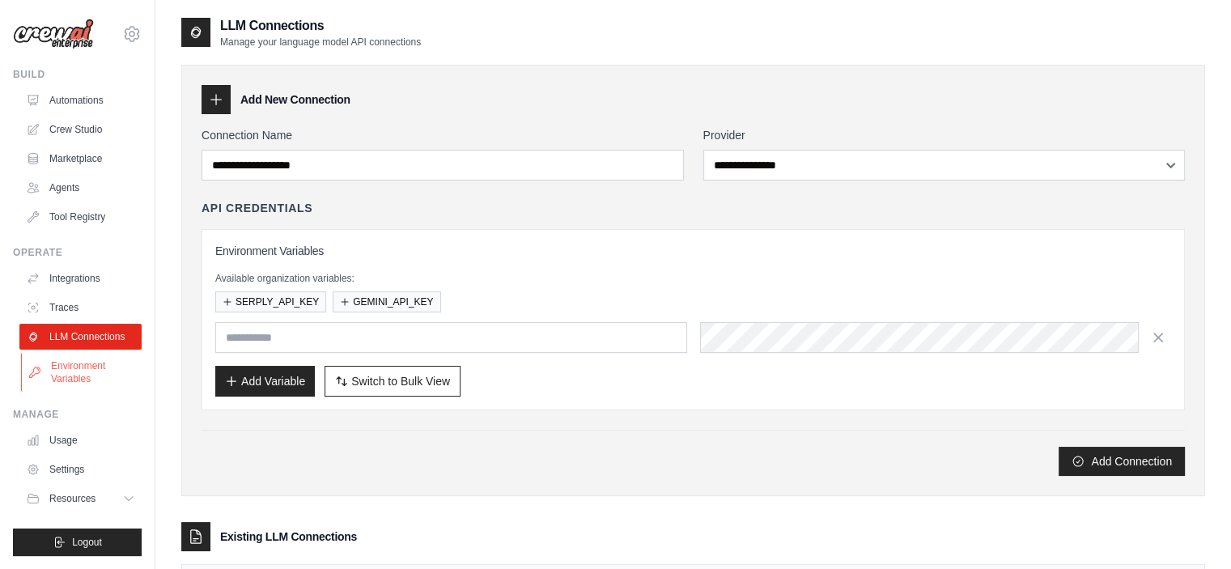
click at [74, 369] on link "Environment Variables" at bounding box center [82, 372] width 122 height 39
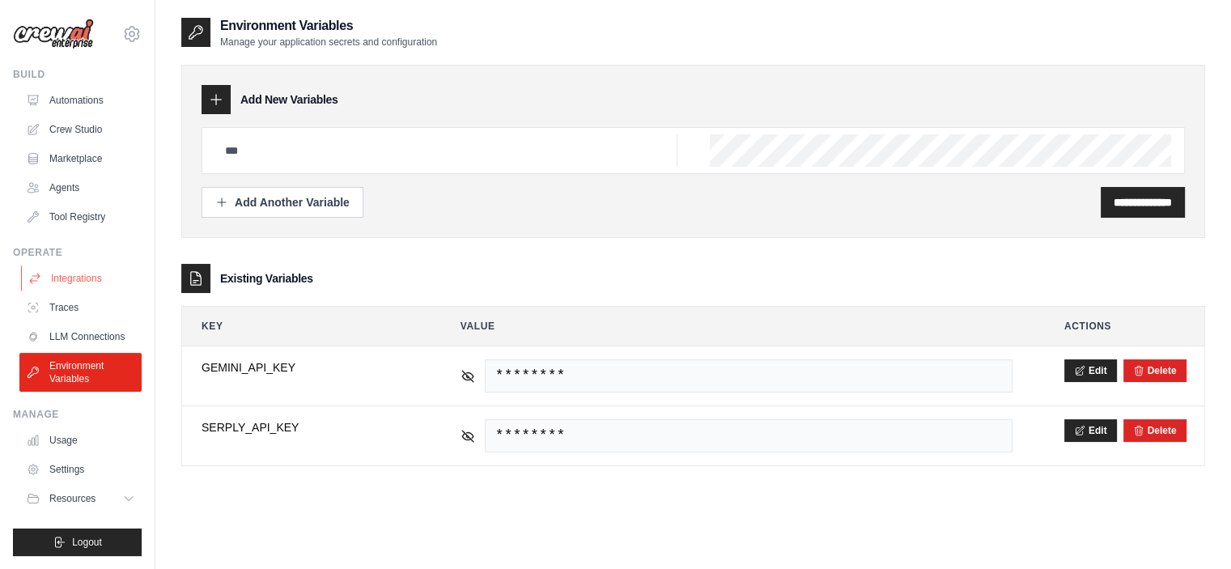
click at [96, 275] on link "Integrations" at bounding box center [82, 278] width 122 height 26
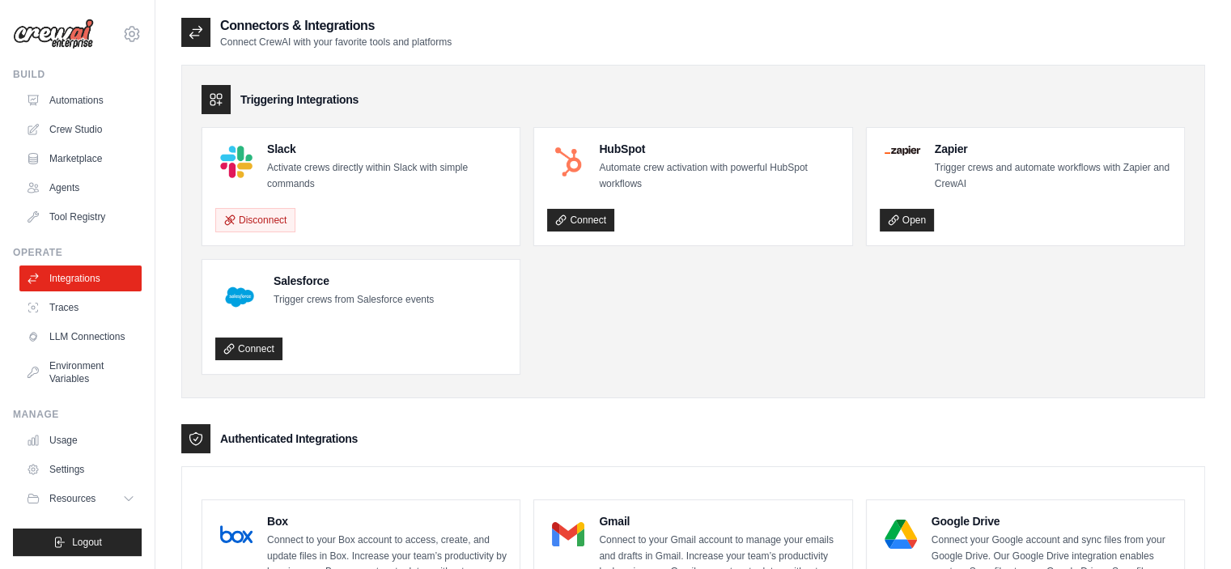
click at [807, 295] on ul "Slack Activate crews directly within Slack with simple commands Disconnect HubS…" at bounding box center [692, 251] width 983 height 248
